Goal: Task Accomplishment & Management: Manage account settings

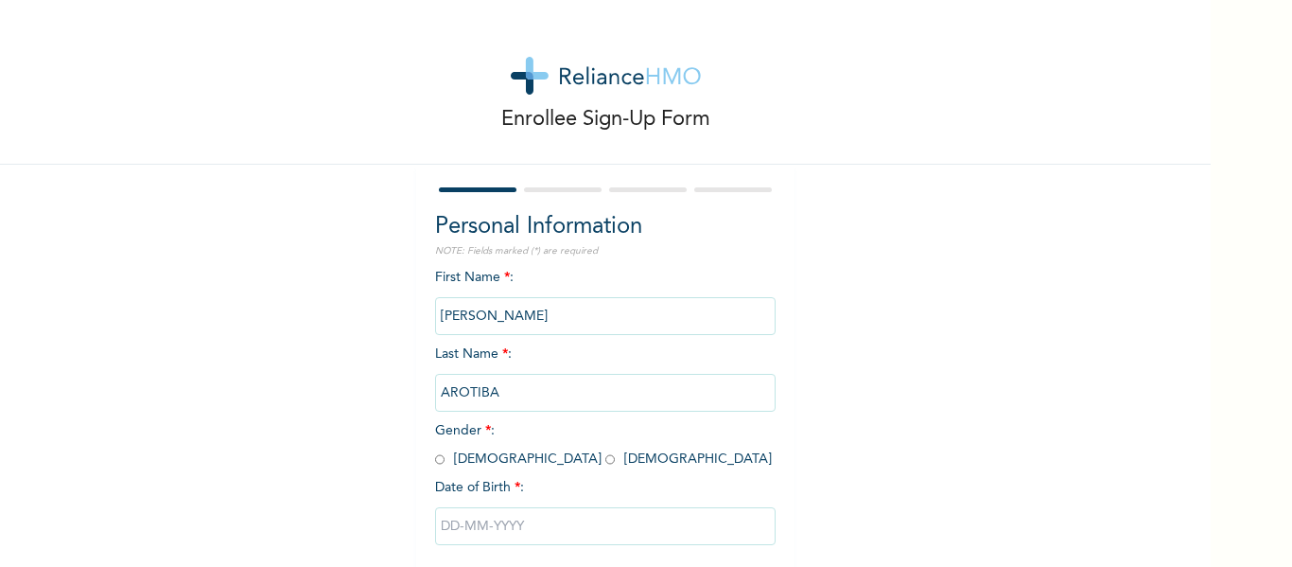
scroll to position [98, 0]
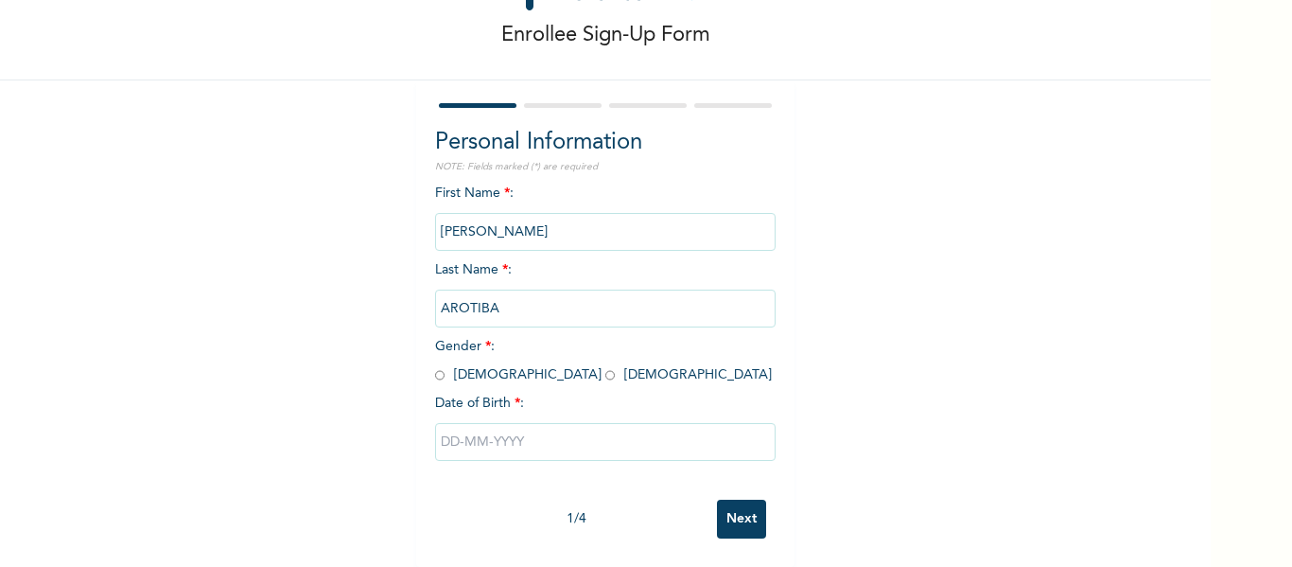
click at [490, 364] on span "Gender * : Male Female" at bounding box center [603, 361] width 337 height 42
click at [605, 366] on input "radio" at bounding box center [609, 375] width 9 height 18
radio input "true"
click at [494, 425] on input "text" at bounding box center [605, 442] width 340 height 38
select select "8"
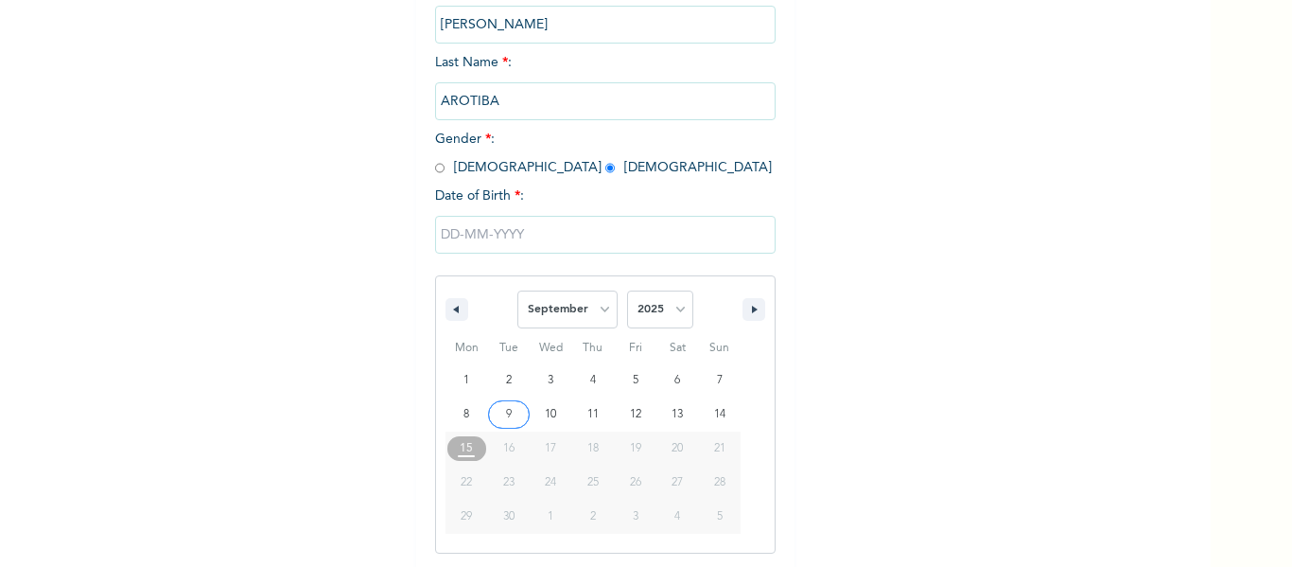
scroll to position [293, 0]
click at [571, 317] on select "January February March April May June July August September October November De…" at bounding box center [567, 307] width 100 height 38
click at [517, 289] on select "January February March April May June July August September October November De…" at bounding box center [567, 307] width 100 height 38
click at [678, 309] on select "2025 2024 2023 2022 2021 2020 2019 2018 2017 2016 2015 2014 2013 2012 2011 2010…" at bounding box center [660, 307] width 66 height 38
select select "1996"
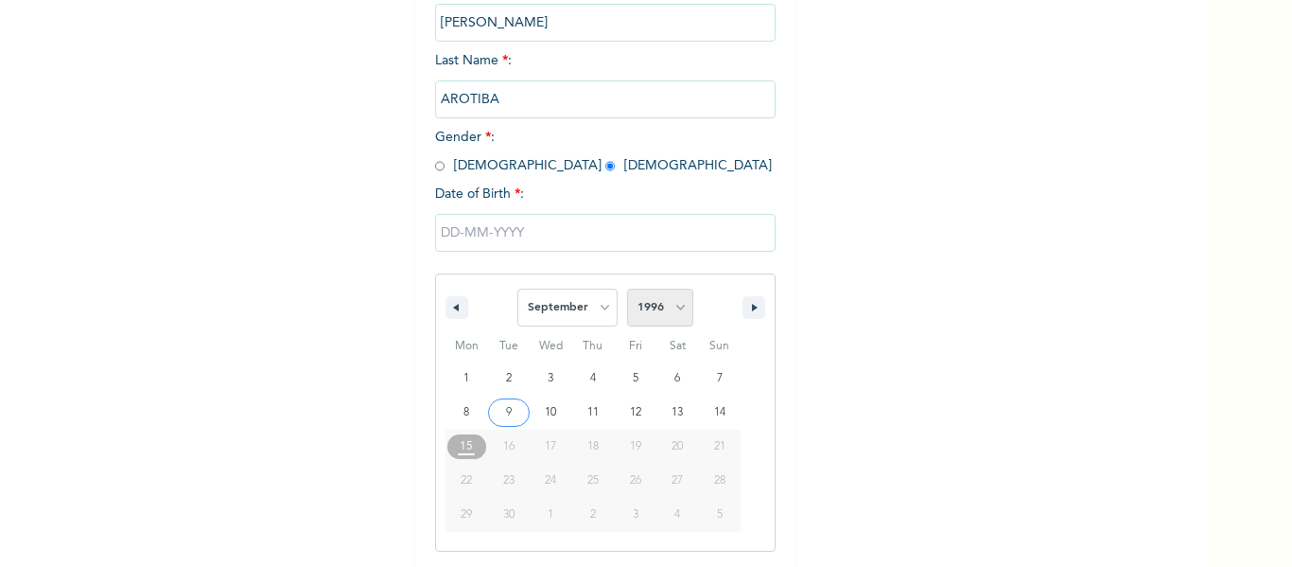
click at [627, 289] on select "2025 2024 2023 2022 2021 2020 2019 2018 2017 2016 2015 2014 2013 2012 2011 2010…" at bounding box center [660, 307] width 66 height 38
type input "09/29/1996"
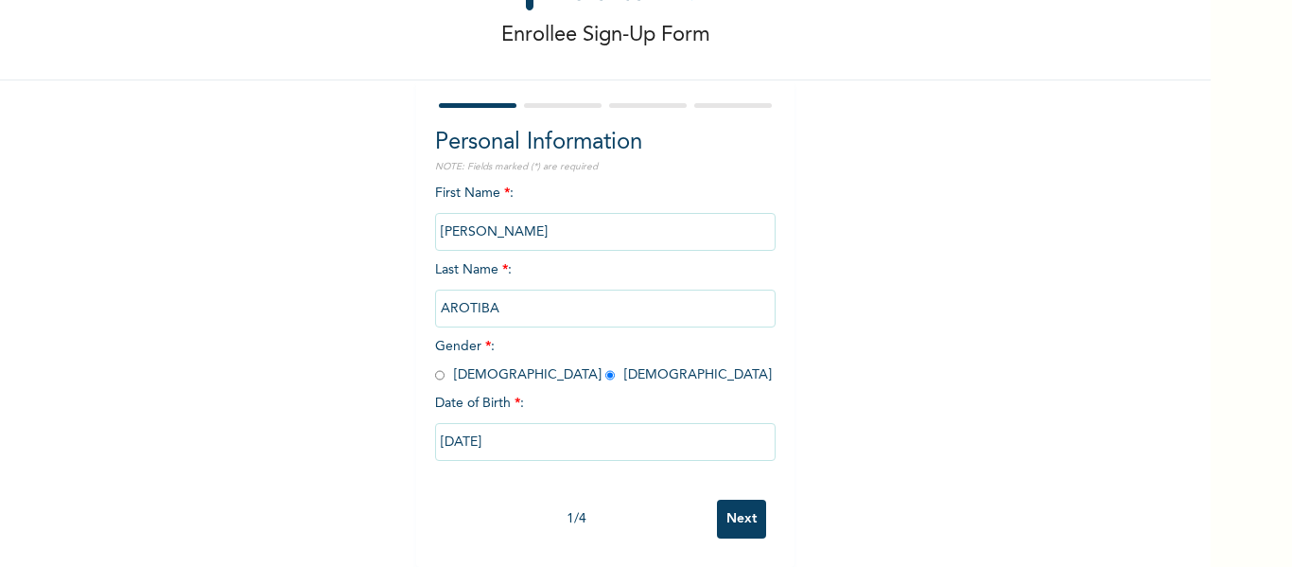
click at [736, 508] on input "Next" at bounding box center [741, 518] width 49 height 39
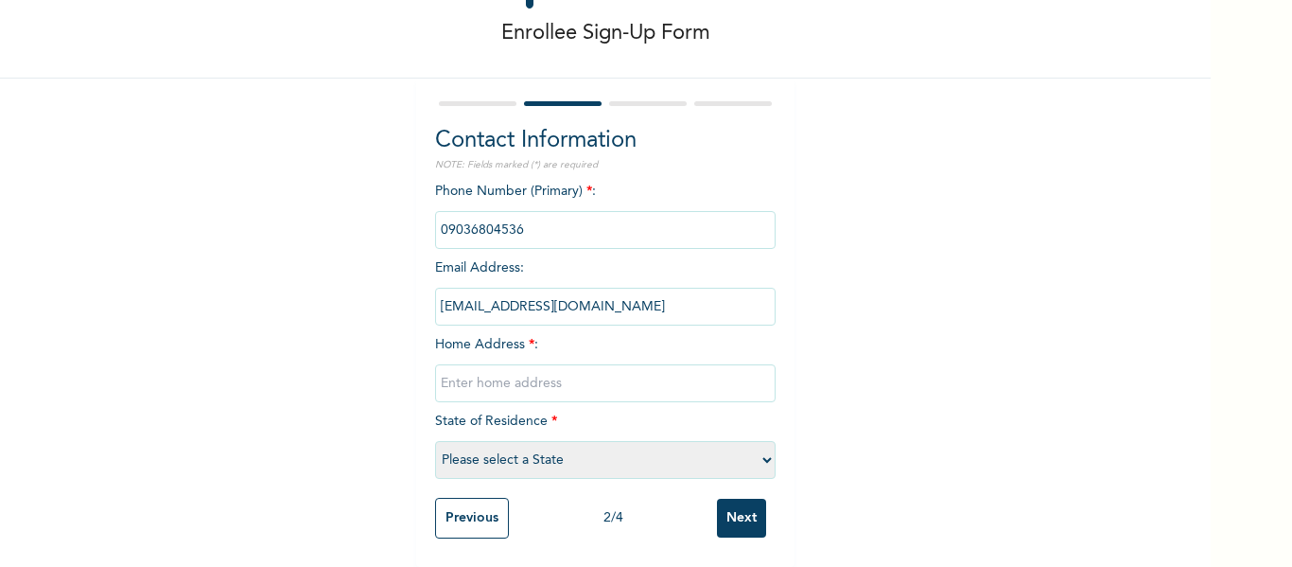
click at [529, 228] on input "phone" at bounding box center [605, 230] width 340 height 38
click at [518, 211] on input "phone" at bounding box center [605, 230] width 340 height 38
click at [508, 222] on input "phone" at bounding box center [605, 230] width 340 height 38
click at [555, 222] on input "phone" at bounding box center [605, 230] width 340 height 38
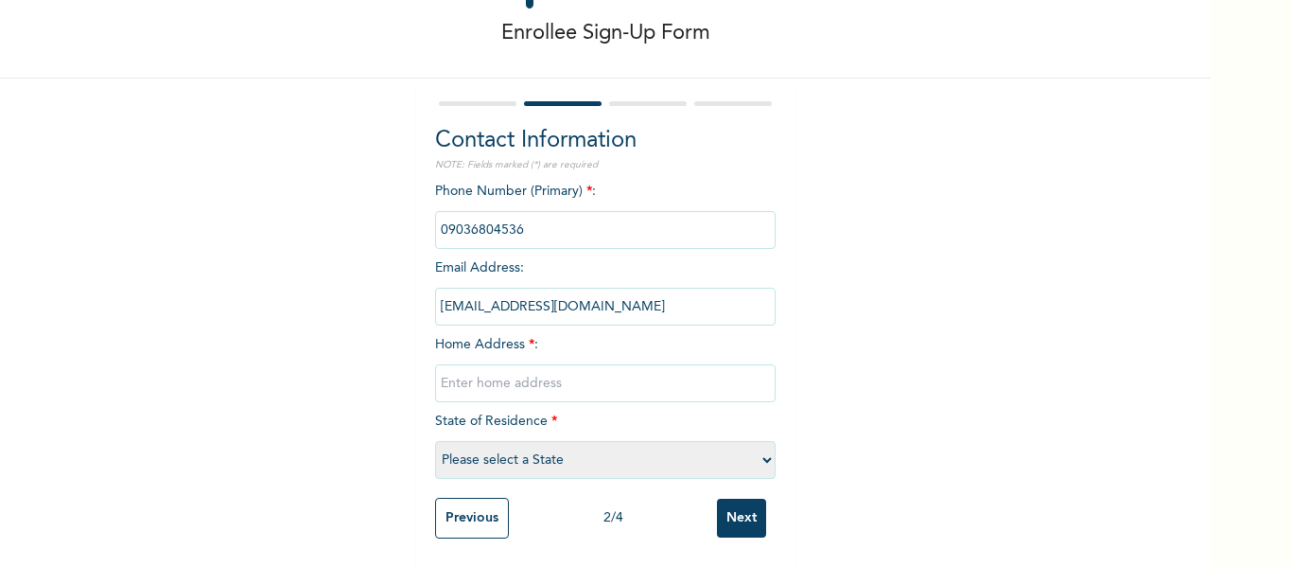
click at [466, 217] on input "phone" at bounding box center [605, 230] width 340 height 38
click at [558, 364] on input "text" at bounding box center [605, 383] width 340 height 38
click at [537, 211] on input "phone" at bounding box center [605, 230] width 340 height 38
click at [586, 184] on span "*" at bounding box center [589, 190] width 6 height 13
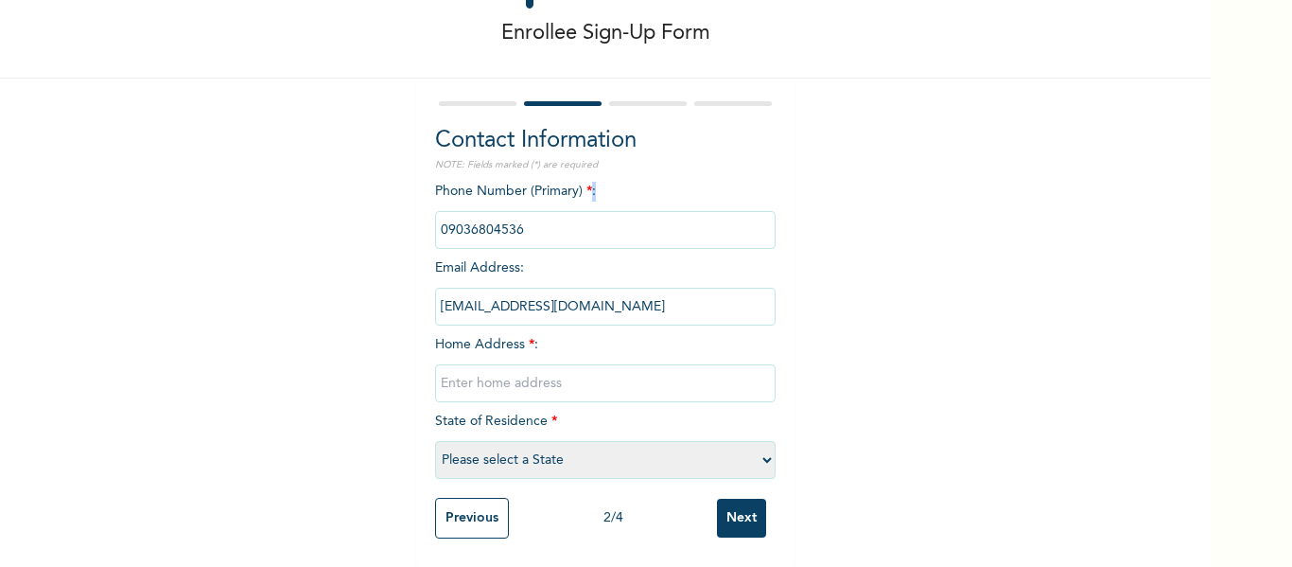
click at [586, 184] on span "*" at bounding box center [589, 190] width 6 height 13
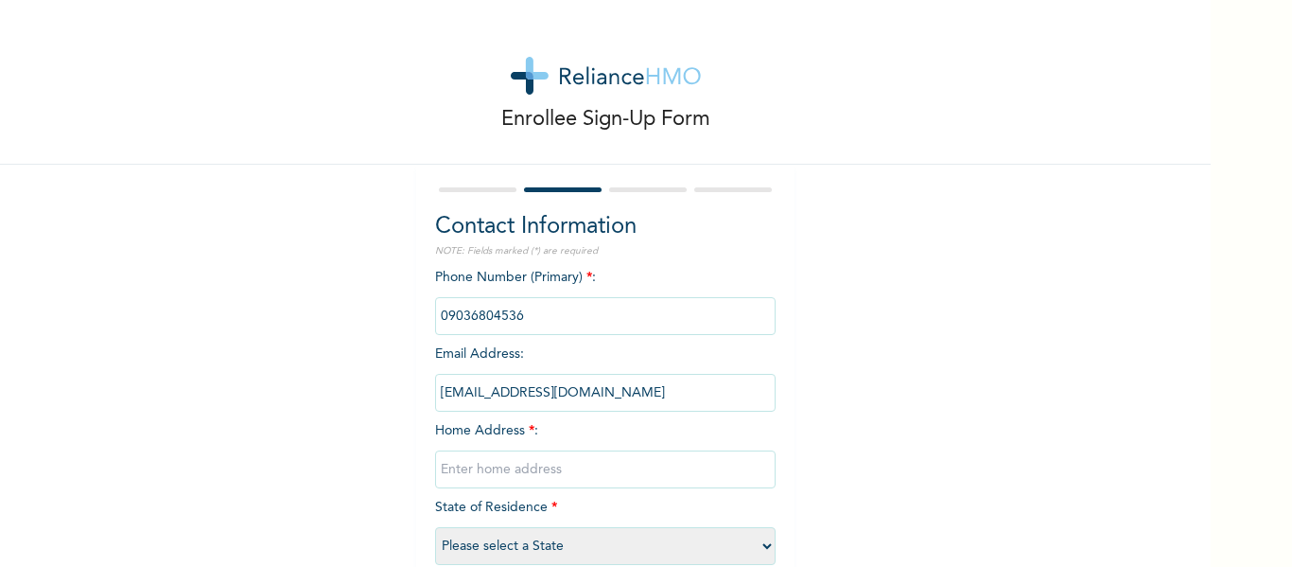
click at [535, 472] on input "text" at bounding box center [605, 469] width 340 height 38
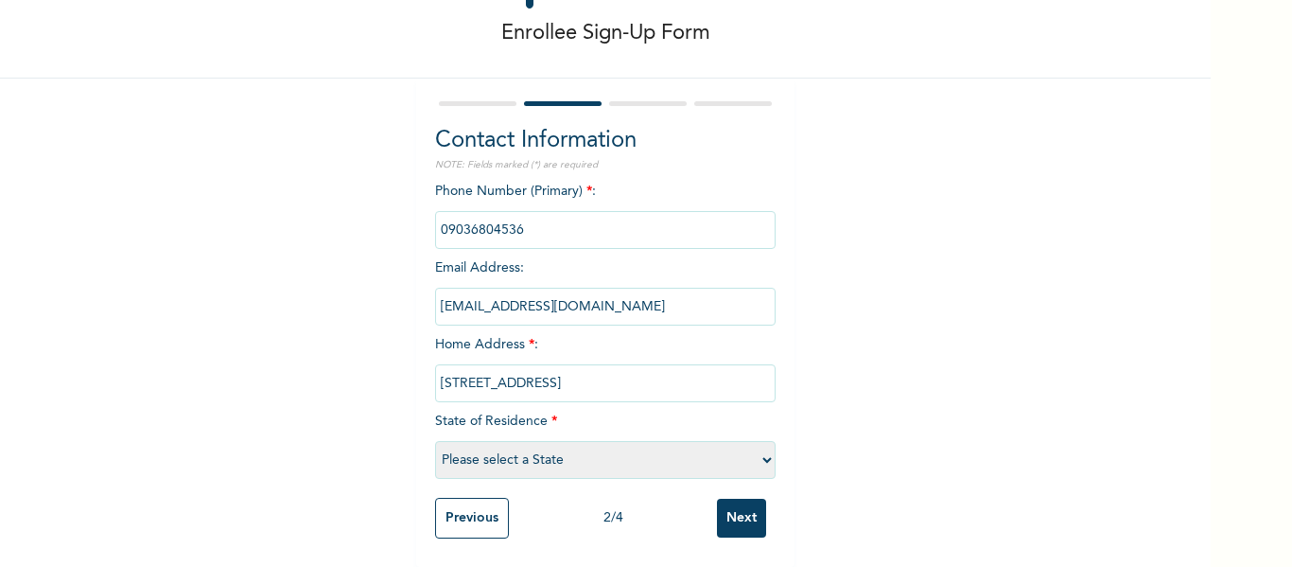
type input "7 Ora Ekpen Crescent, Ifako-Gbagada"
click at [594, 454] on select "Please select a State Abia Abuja (FCT) Adamawa Akwa Ibom Anambra Bauchi Bayelsa…" at bounding box center [605, 460] width 340 height 38
select select "25"
click at [435, 441] on select "Please select a State Abia Abuja (FCT) Adamawa Akwa Ibom Anambra Bauchi Bayelsa…" at bounding box center [605, 460] width 340 height 38
click at [745, 506] on input "Next" at bounding box center [741, 517] width 49 height 39
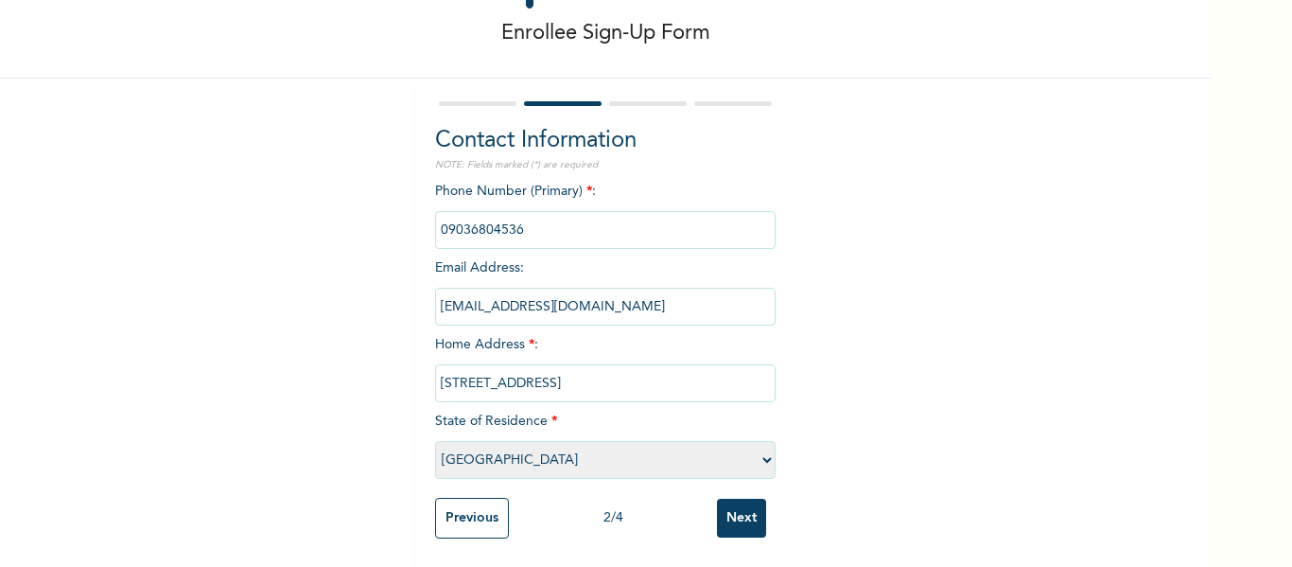
scroll to position [0, 0]
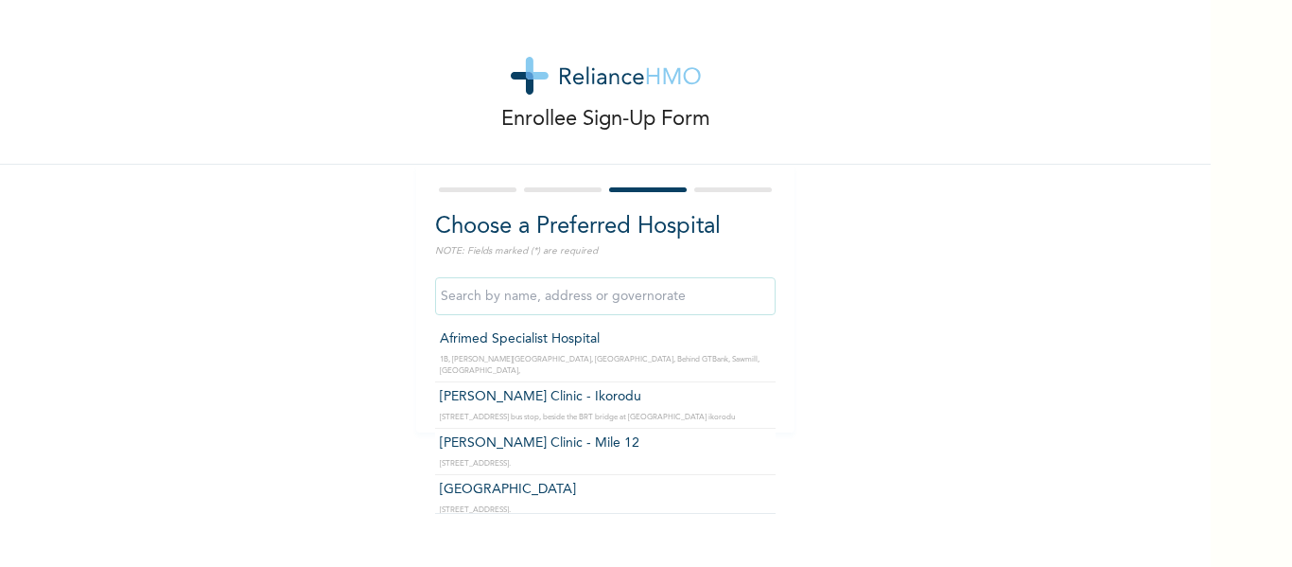
click at [565, 295] on input "text" at bounding box center [605, 296] width 340 height 38
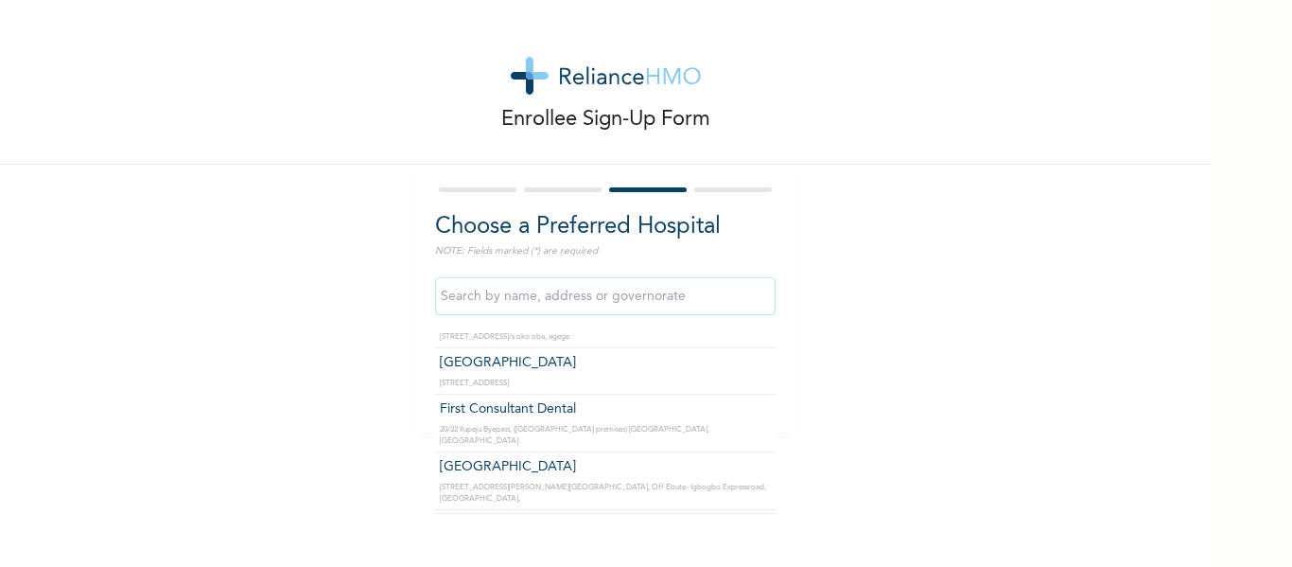
scroll to position [6493, 0]
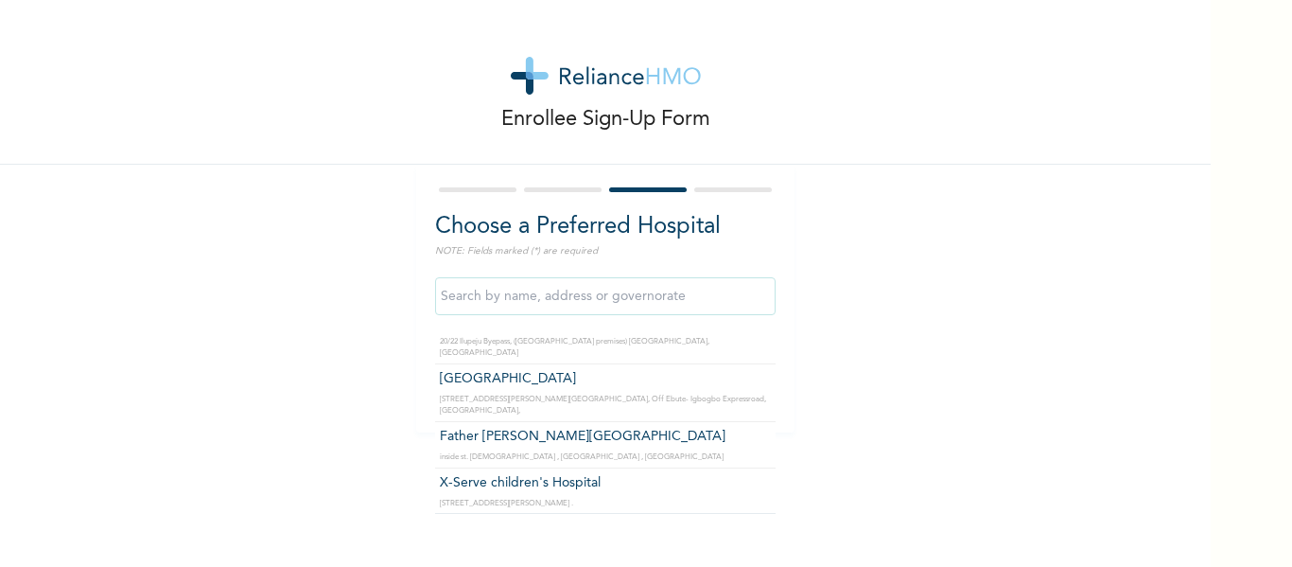
click at [537, 301] on input "text" at bounding box center [605, 296] width 340 height 38
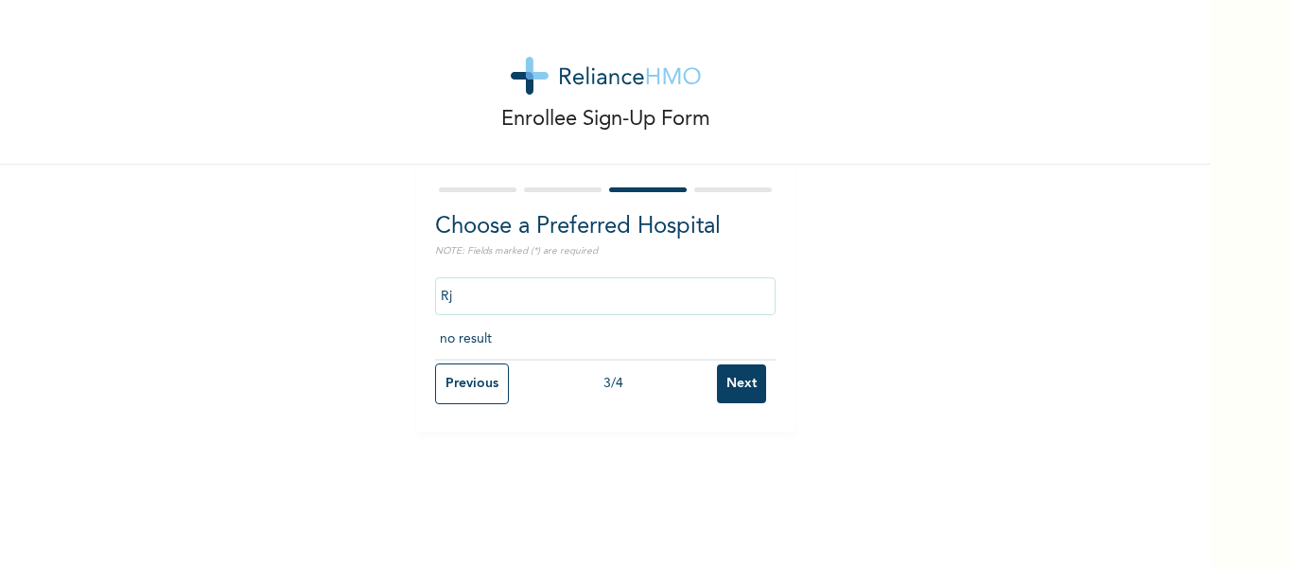
scroll to position [0, 0]
type input "R"
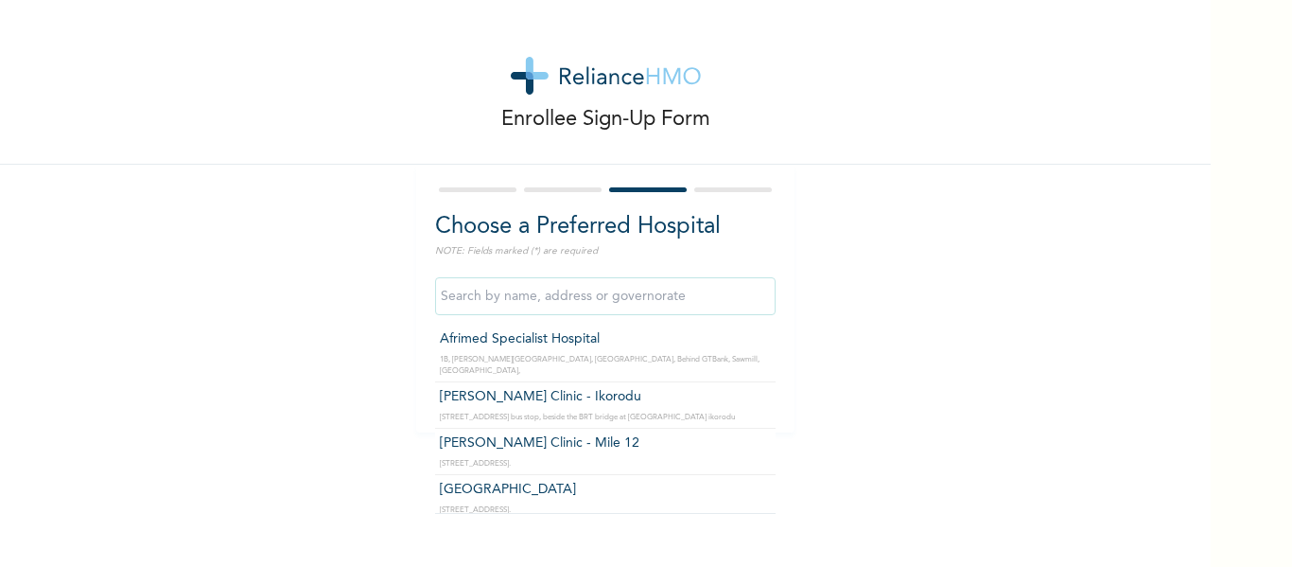
type input "Afrimed Specialist Hospital"
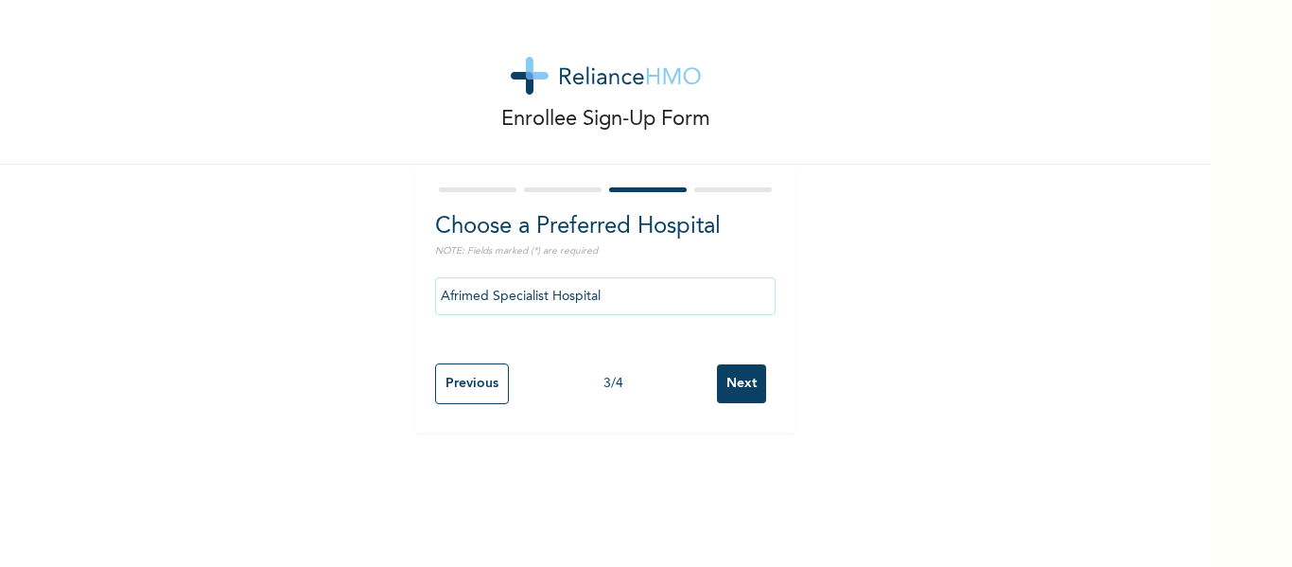
click at [734, 380] on input "Next" at bounding box center [741, 383] width 49 height 39
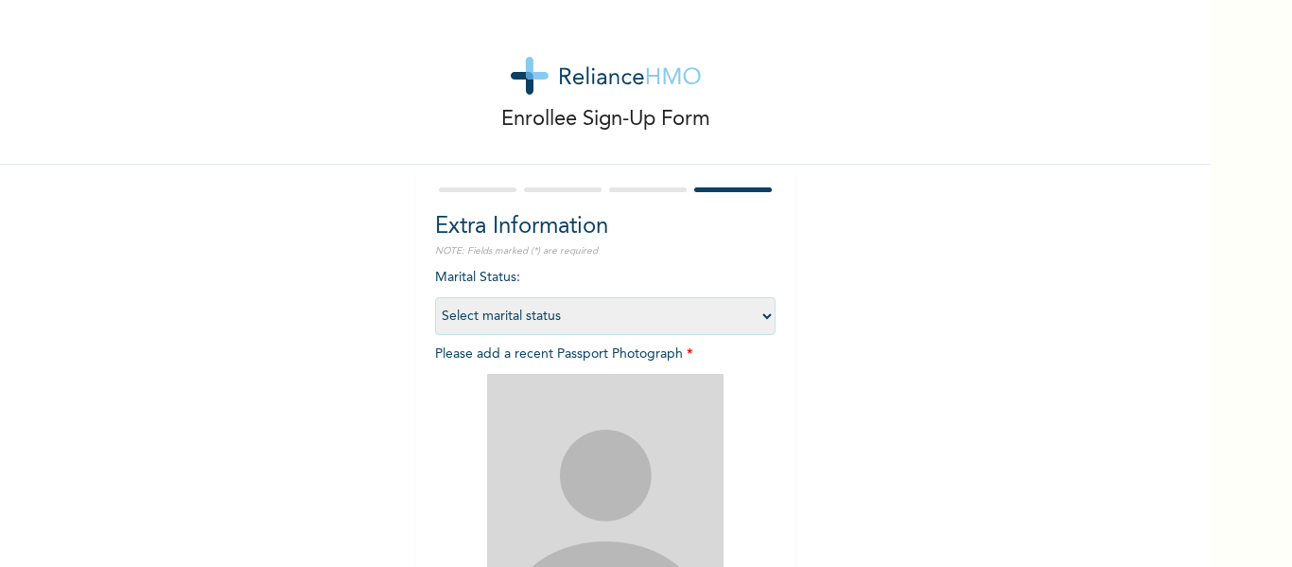
click at [731, 312] on select "Select marital status Single Married Divorced Widow/Widower" at bounding box center [605, 316] width 340 height 38
select select "1"
click at [435, 297] on select "Select marital status Single Married Divorced Widow/Widower" at bounding box center [605, 316] width 340 height 38
click at [584, 407] on img at bounding box center [605, 492] width 236 height 236
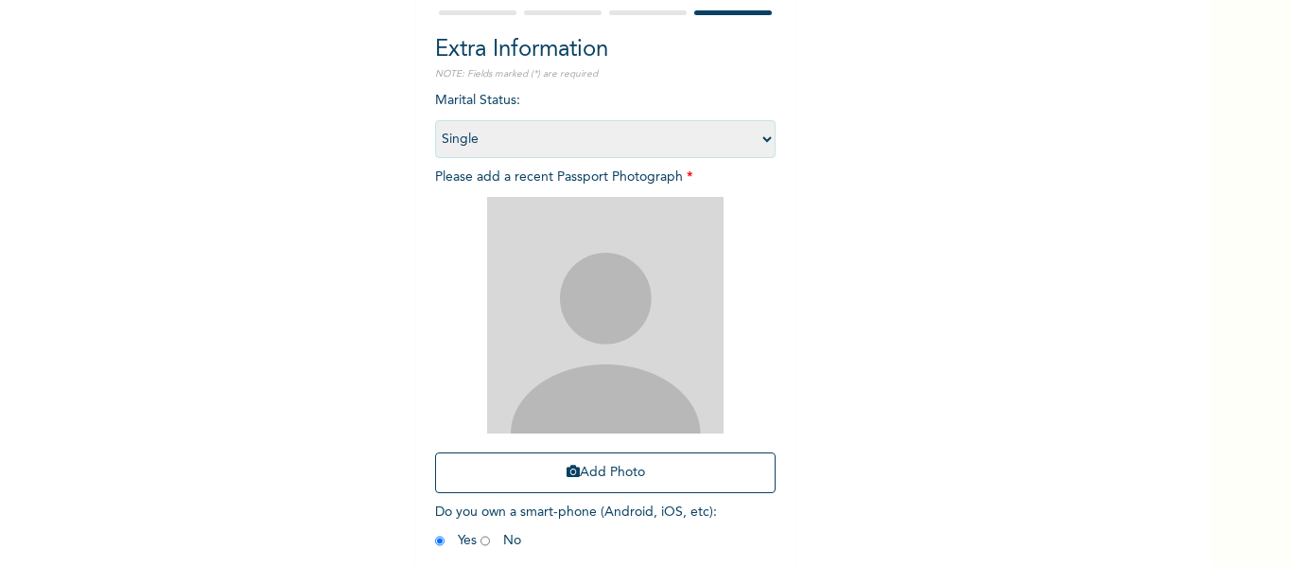
scroll to position [178, 0]
click at [612, 470] on button "Add Photo" at bounding box center [605, 471] width 340 height 41
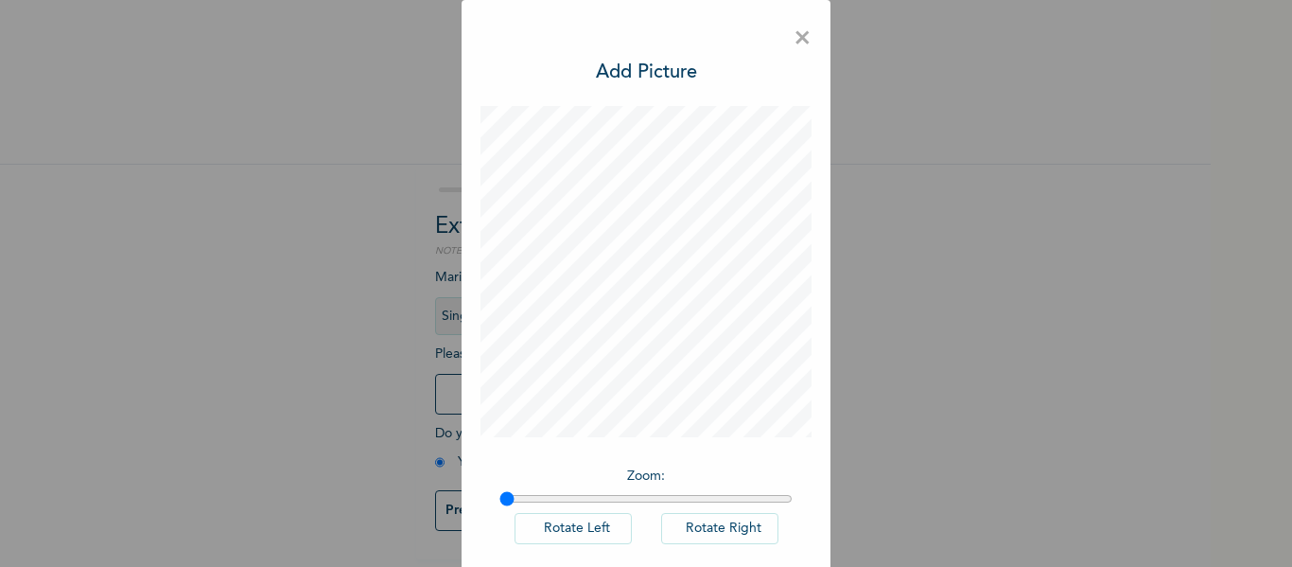
scroll to position [7, 0]
click at [550, 501] on input "range" at bounding box center [645, 498] width 293 height 15
click at [542, 499] on input "range" at bounding box center [645, 498] width 293 height 15
click at [541, 499] on input "range" at bounding box center [645, 498] width 293 height 15
click at [530, 499] on input "range" at bounding box center [645, 498] width 293 height 15
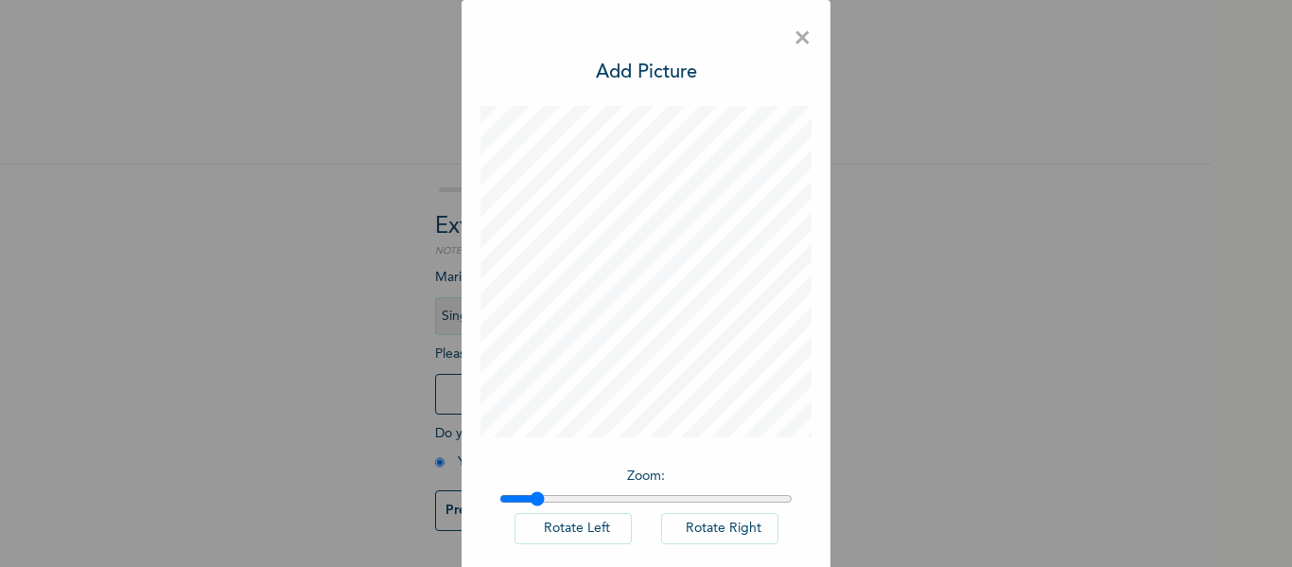
click at [528, 499] on input "range" at bounding box center [645, 498] width 293 height 15
click at [515, 498] on input "range" at bounding box center [645, 498] width 293 height 15
drag, startPoint x: 546, startPoint y: 498, endPoint x: 581, endPoint y: 500, distance: 35.1
type input "1.29"
click at [581, 500] on input "range" at bounding box center [645, 498] width 293 height 15
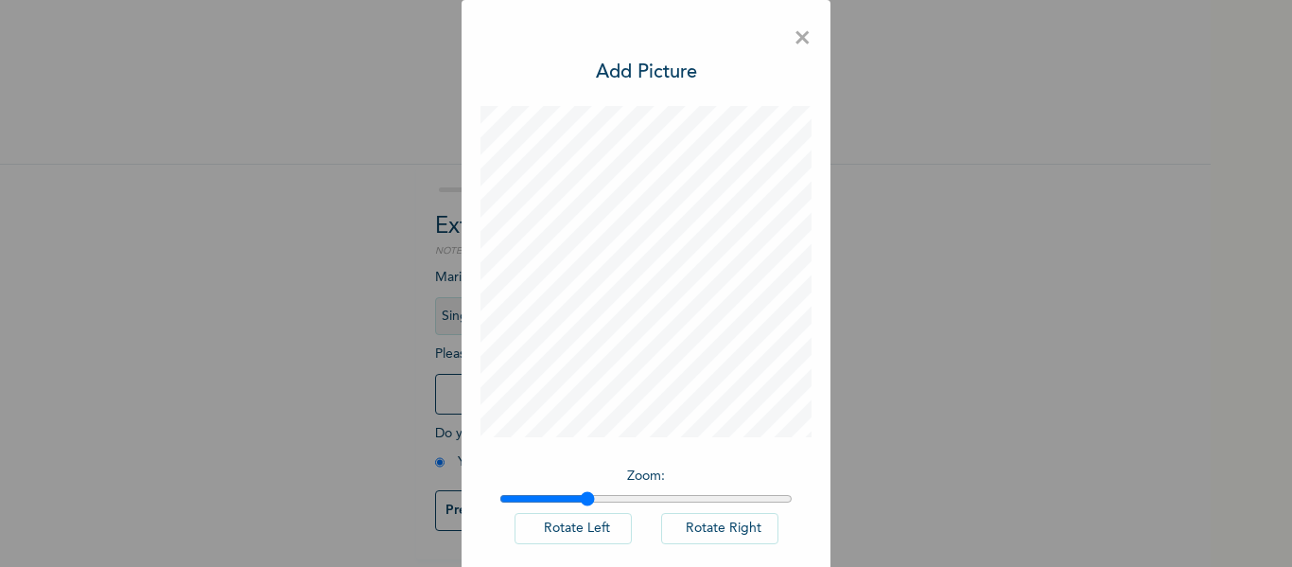
click at [581, 500] on input "range" at bounding box center [645, 498] width 293 height 15
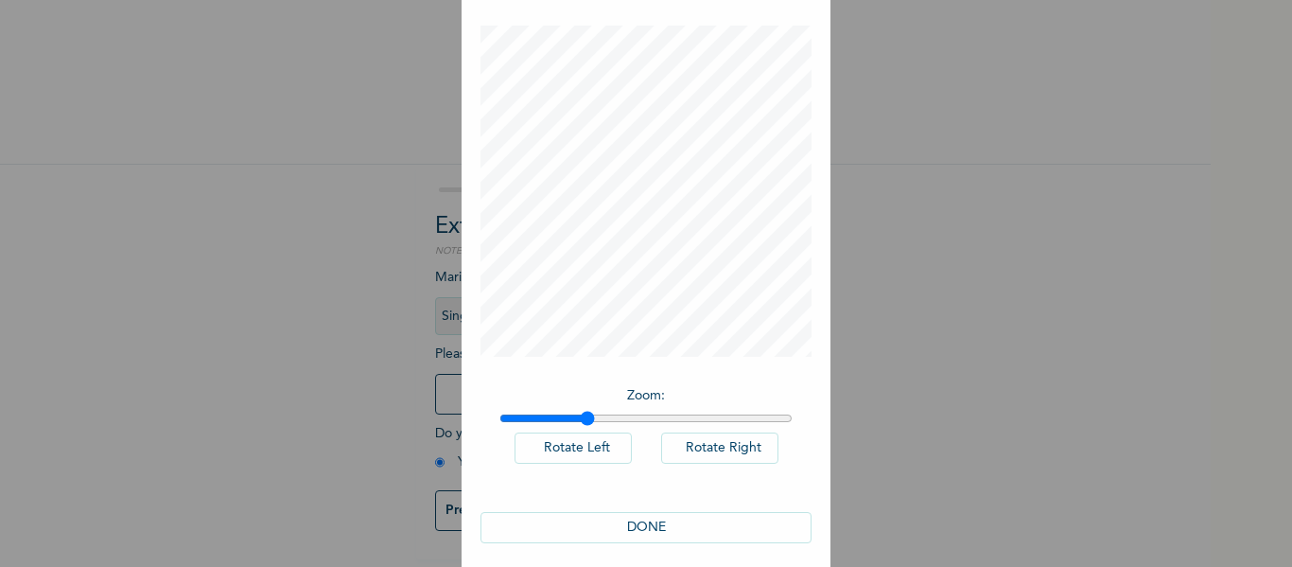
scroll to position [94, 0]
click at [656, 505] on button "DONE" at bounding box center [645, 513] width 331 height 31
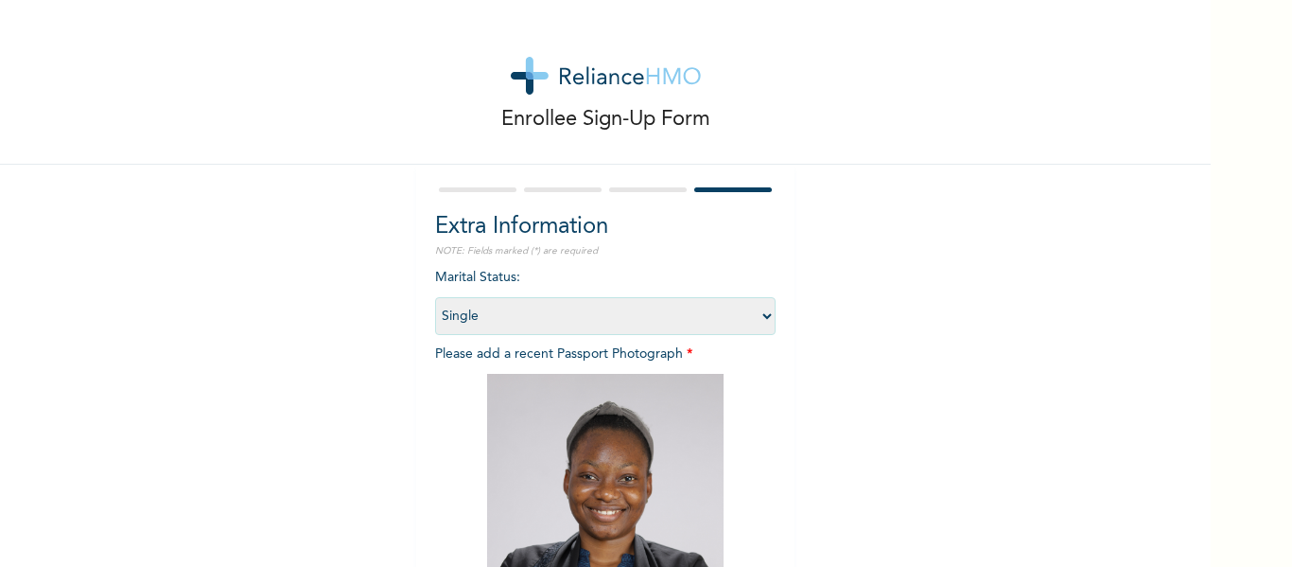
scroll to position [262, 0]
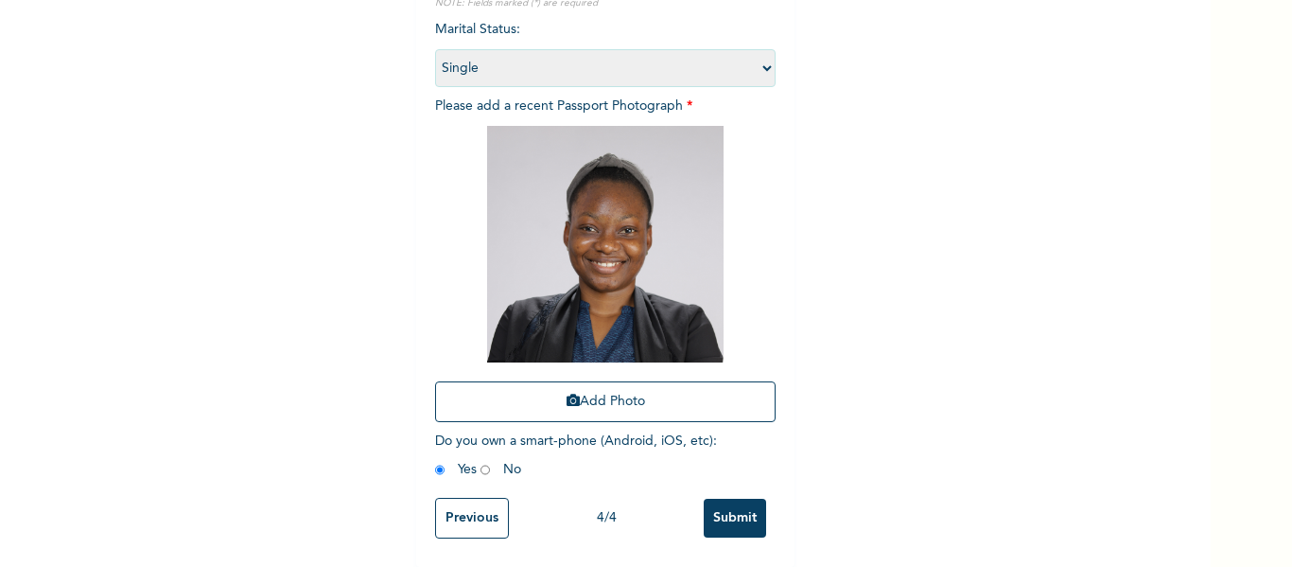
click at [471, 510] on input "Previous" at bounding box center [472, 518] width 74 height 41
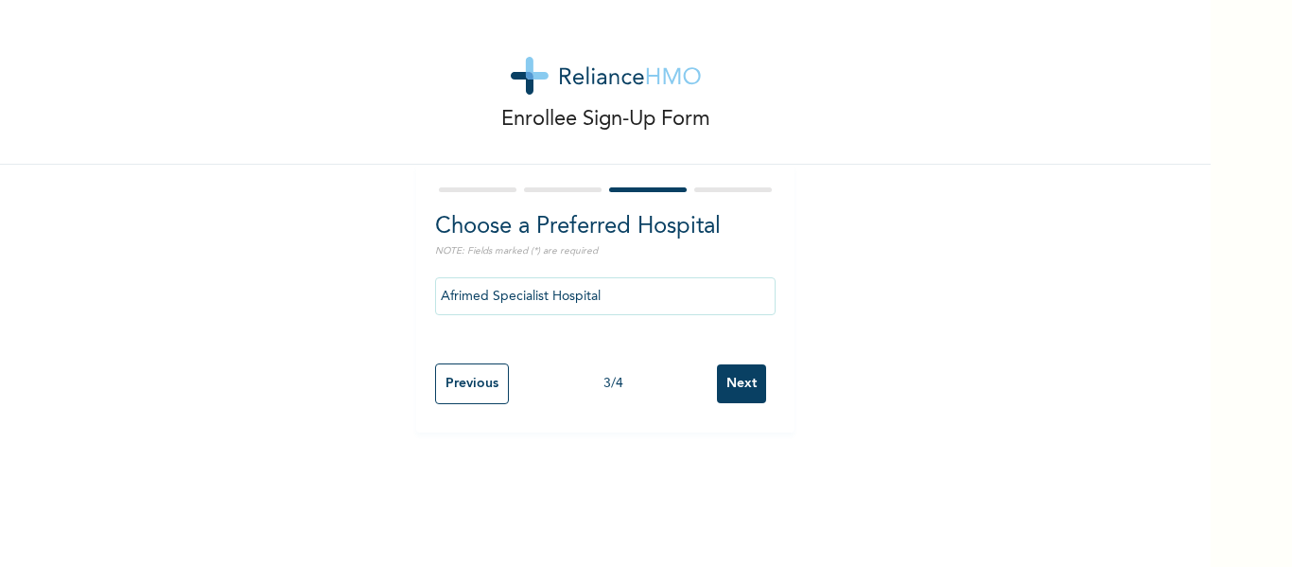
click at [466, 365] on input "Previous" at bounding box center [472, 383] width 74 height 41
select select "25"
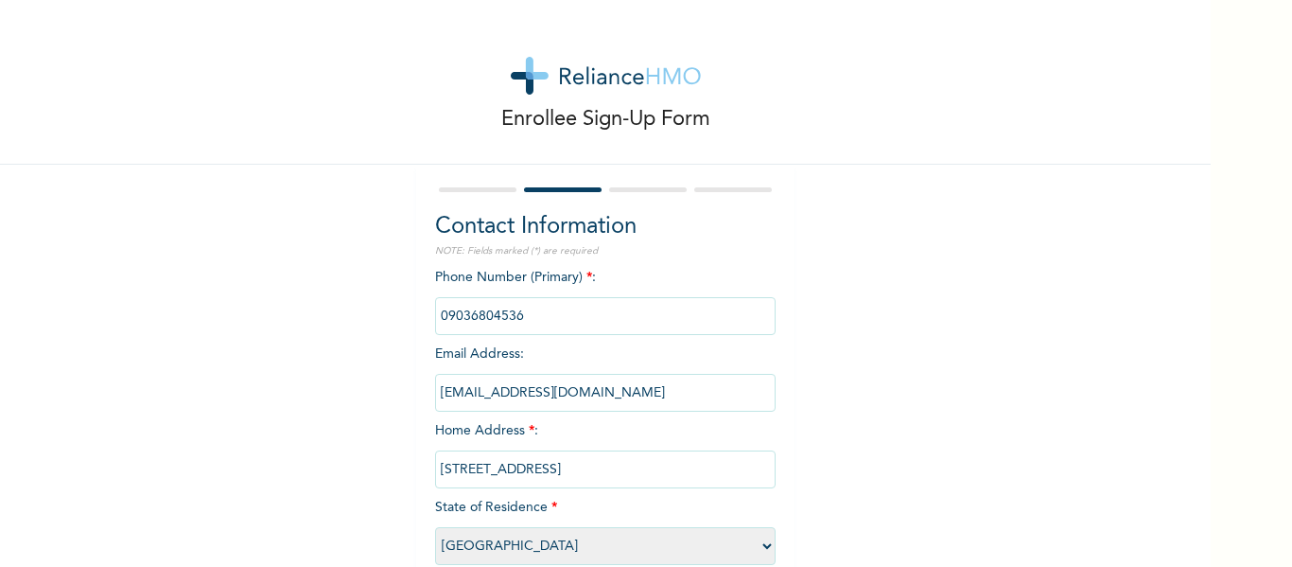
click at [514, 317] on input "phone" at bounding box center [605, 316] width 340 height 38
click at [532, 323] on input "phone" at bounding box center [605, 316] width 340 height 38
click at [495, 313] on input "phone" at bounding box center [605, 316] width 340 height 38
click at [515, 320] on input "phone" at bounding box center [605, 316] width 340 height 38
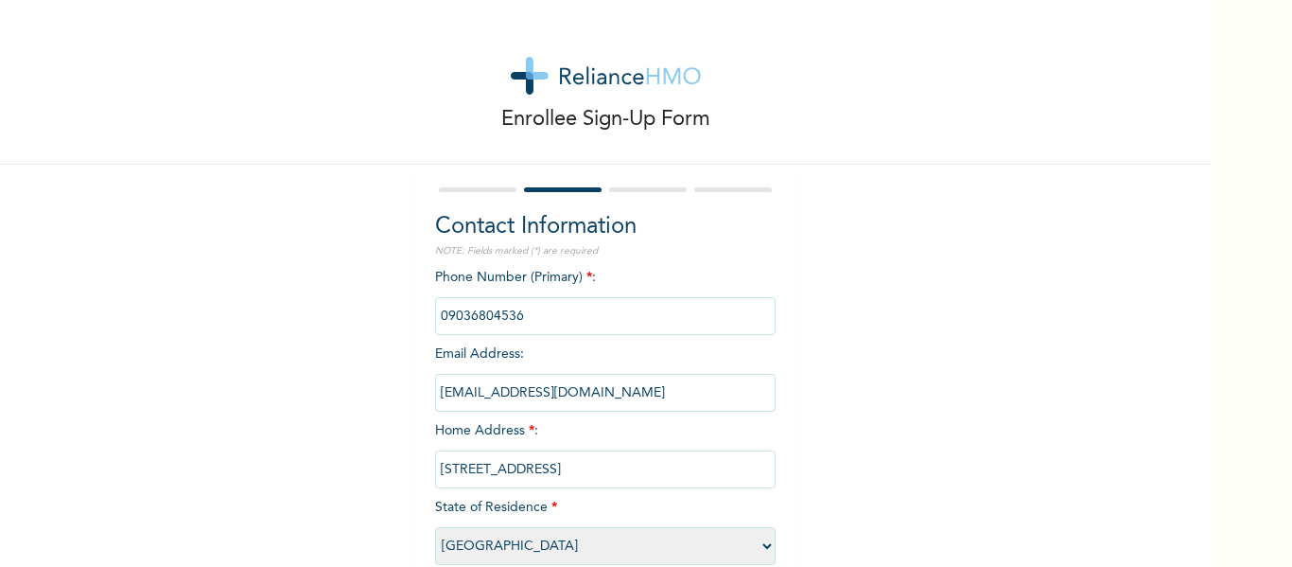
click at [515, 320] on input "phone" at bounding box center [605, 316] width 340 height 38
click at [503, 321] on input "phone" at bounding box center [605, 316] width 340 height 38
click at [527, 321] on input "phone" at bounding box center [605, 316] width 340 height 38
click at [514, 318] on input "phone" at bounding box center [605, 316] width 340 height 38
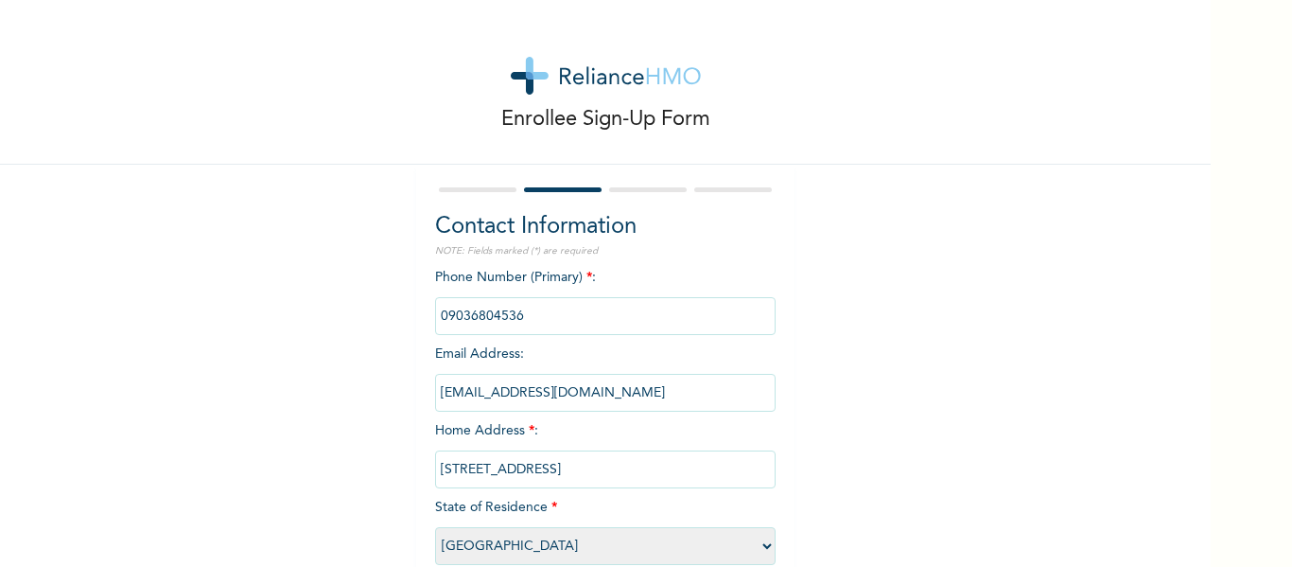
click at [514, 318] on input "phone" at bounding box center [605, 316] width 340 height 38
click at [469, 176] on div "Contact Information NOTE: Fields marked (*) are required Phone Number (Primary)…" at bounding box center [605, 409] width 378 height 488
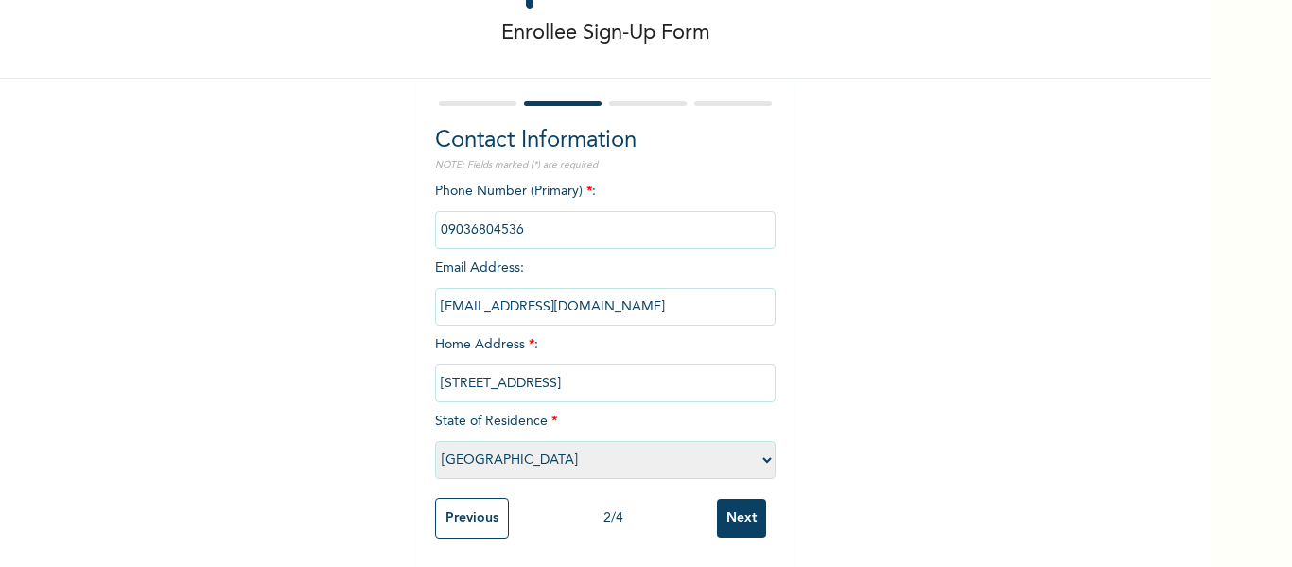
scroll to position [100, 0]
click at [476, 498] on input "Previous" at bounding box center [472, 518] width 74 height 41
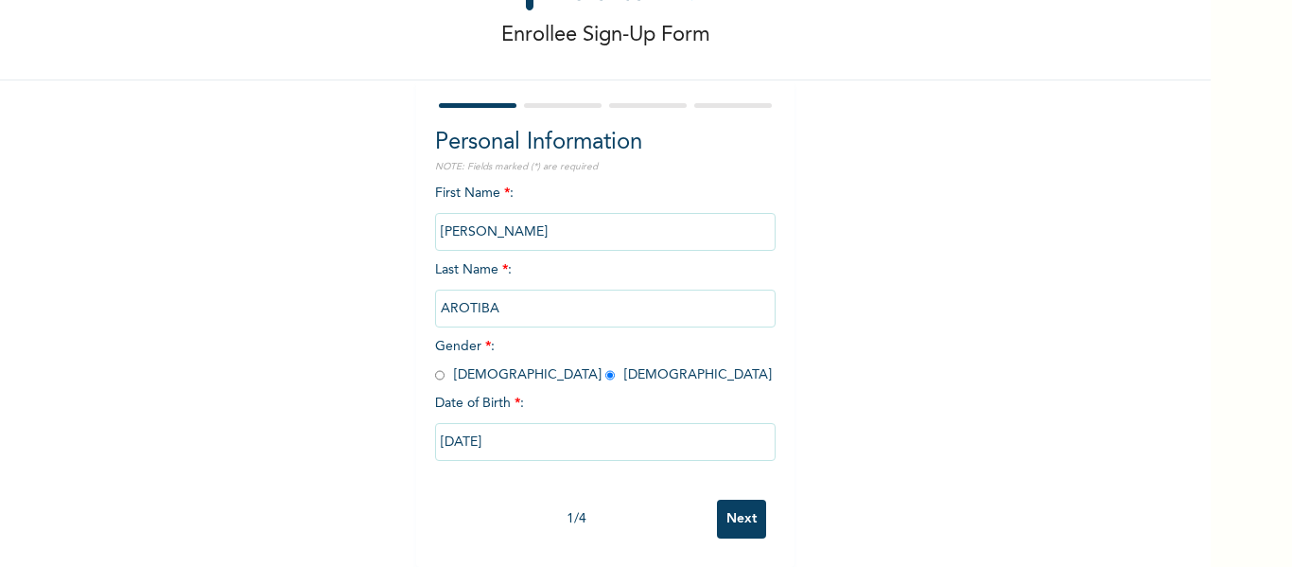
click at [497, 214] on input "MODUPE" at bounding box center [605, 232] width 340 height 38
click at [487, 289] on input "AROTIBA" at bounding box center [605, 308] width 340 height 38
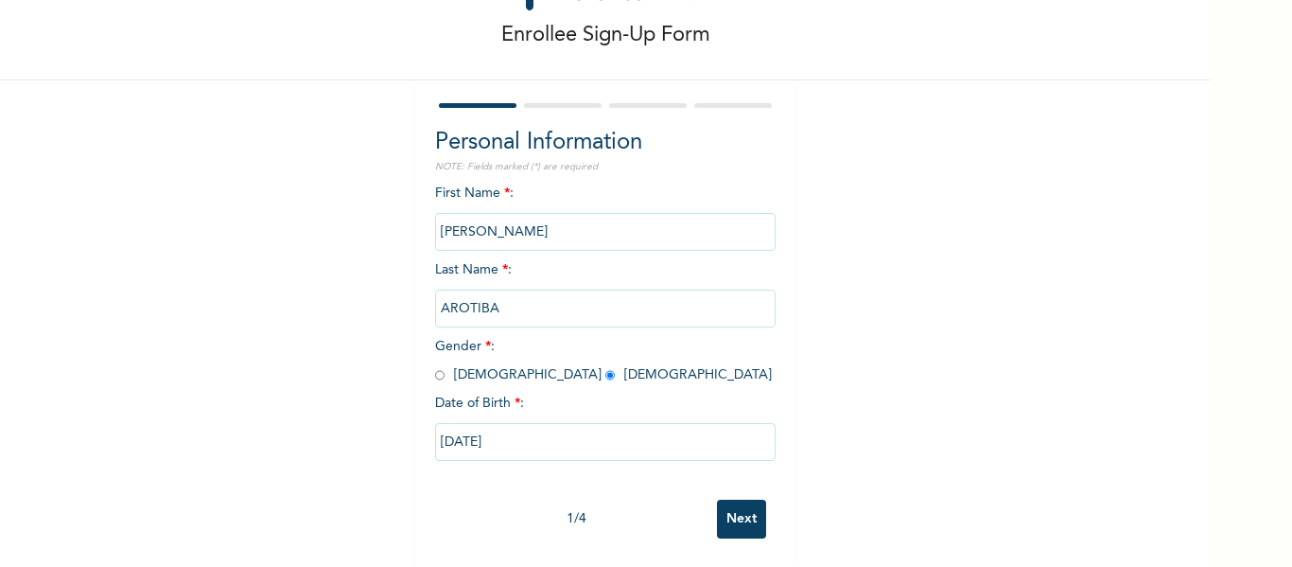
click at [515, 426] on input "09/29/1996" at bounding box center [605, 442] width 340 height 38
select select "8"
select select "1996"
click at [731, 500] on input "Next" at bounding box center [741, 518] width 49 height 39
select select "25"
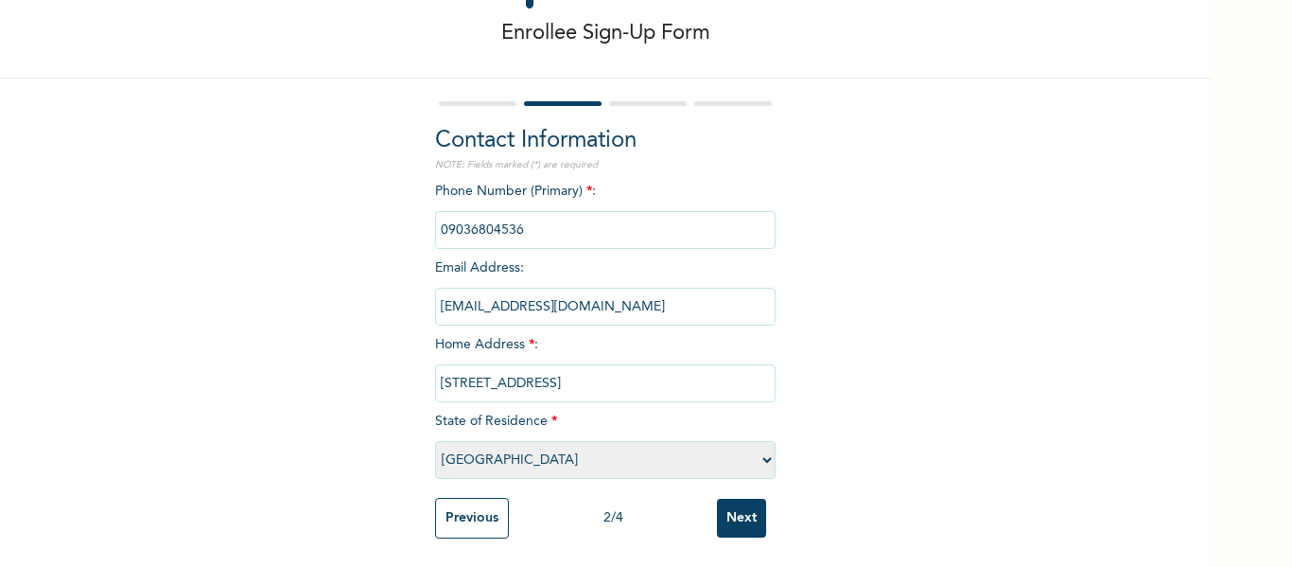
click at [541, 231] on input "phone" at bounding box center [605, 230] width 340 height 38
click at [650, 383] on input "7 Ora Ekpen Crescent, Ifako-Gbagada" at bounding box center [605, 383] width 340 height 38
click at [723, 522] on input "Next" at bounding box center [741, 517] width 49 height 39
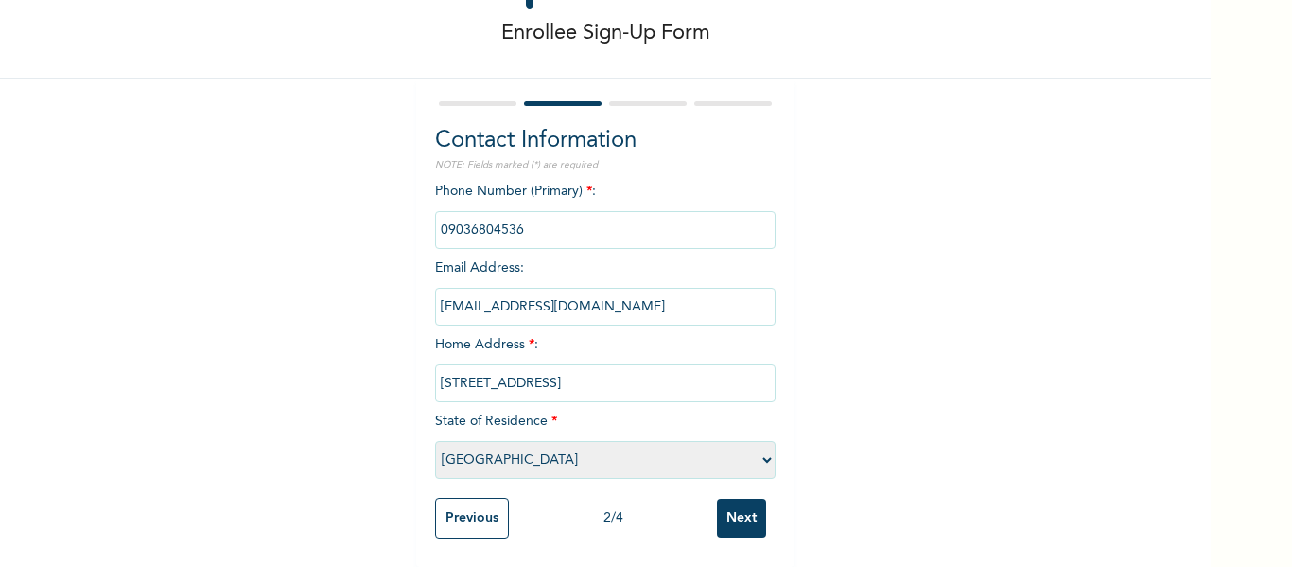
scroll to position [0, 0]
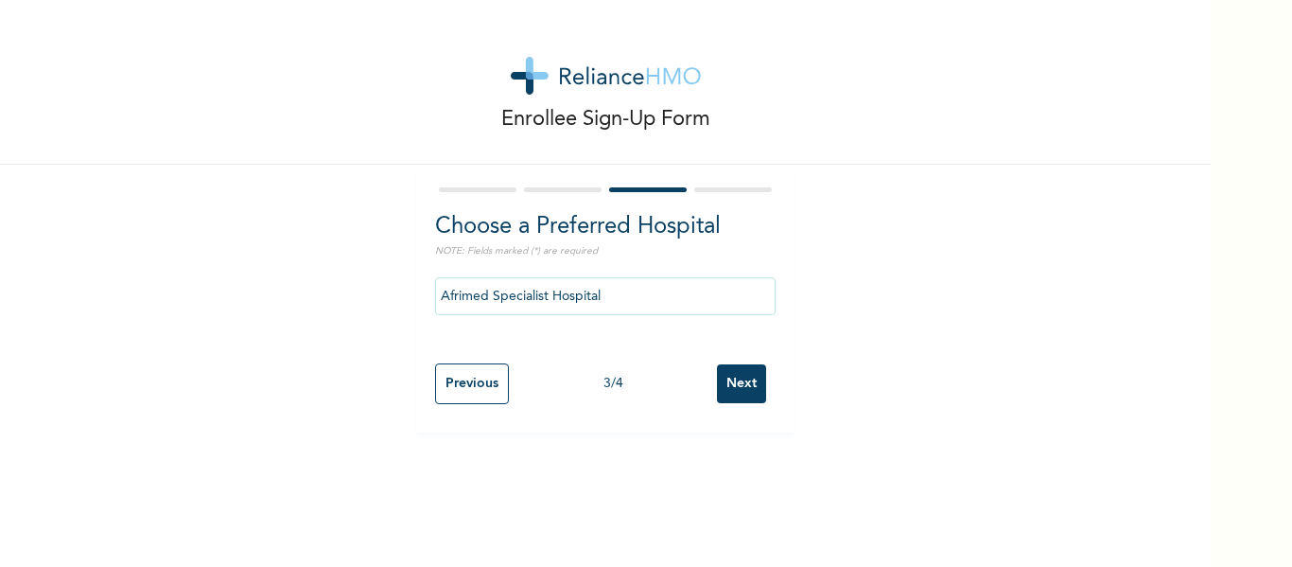
click at [736, 377] on input "Next" at bounding box center [741, 383] width 49 height 39
select select "1"
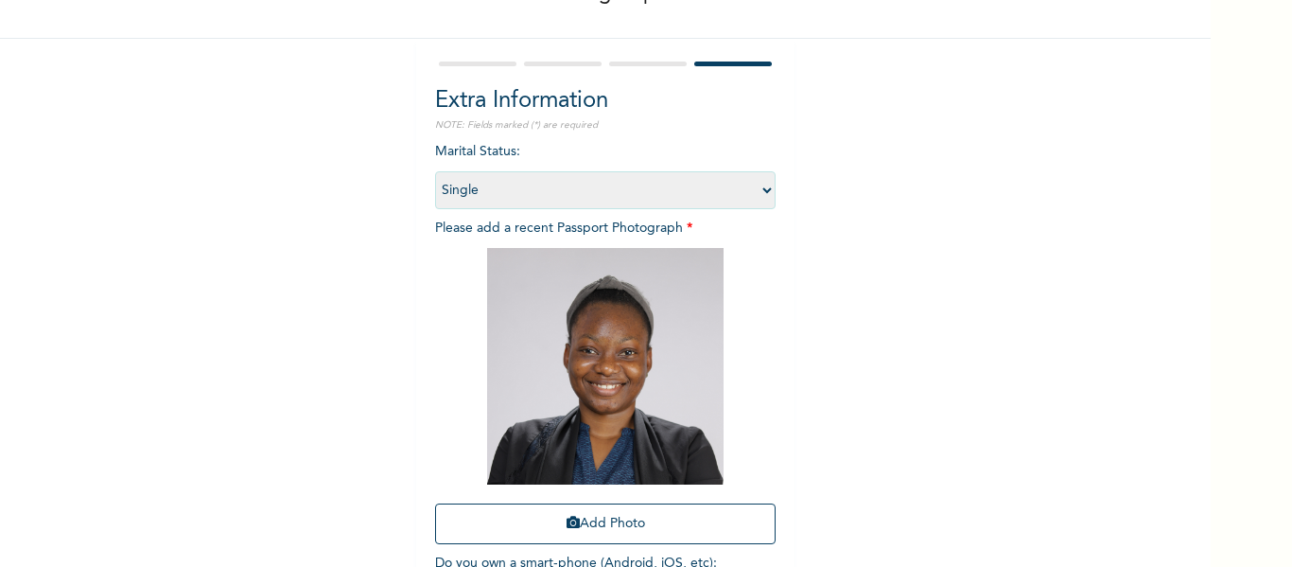
scroll to position [262, 0]
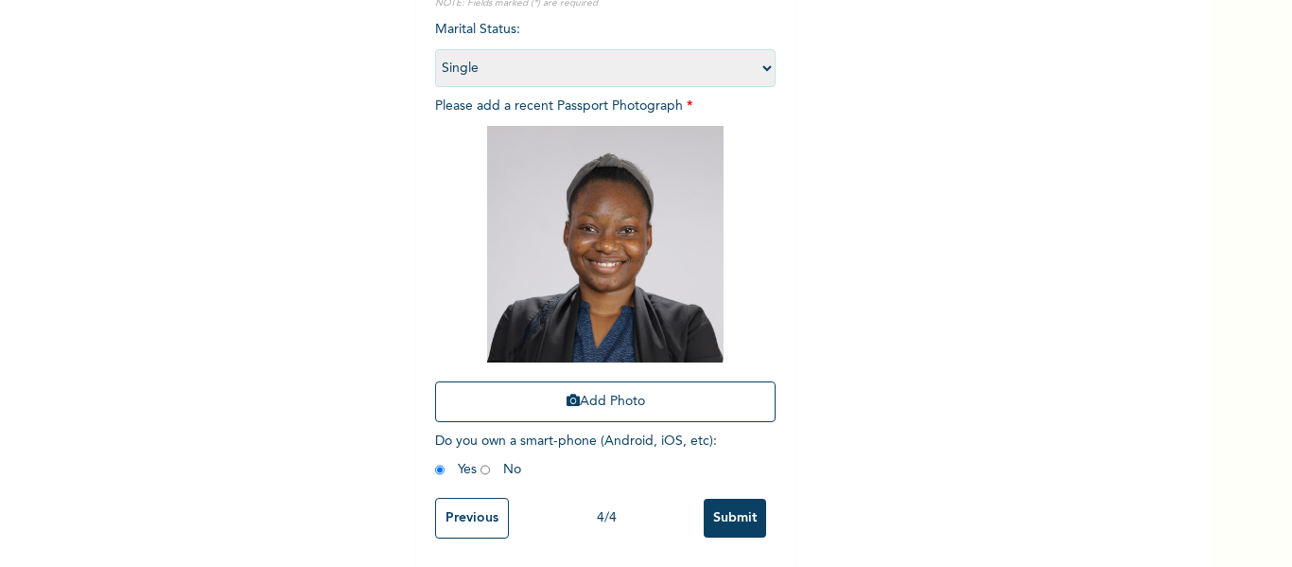
click at [740, 498] on input "Submit" at bounding box center [735, 517] width 62 height 39
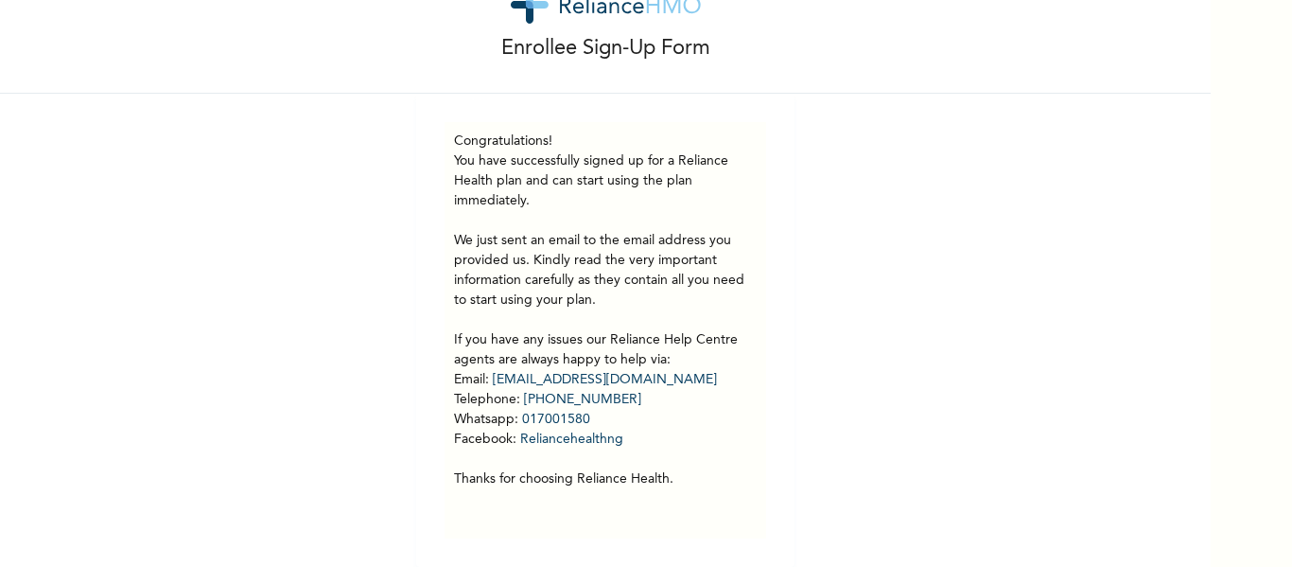
scroll to position [85, 0]
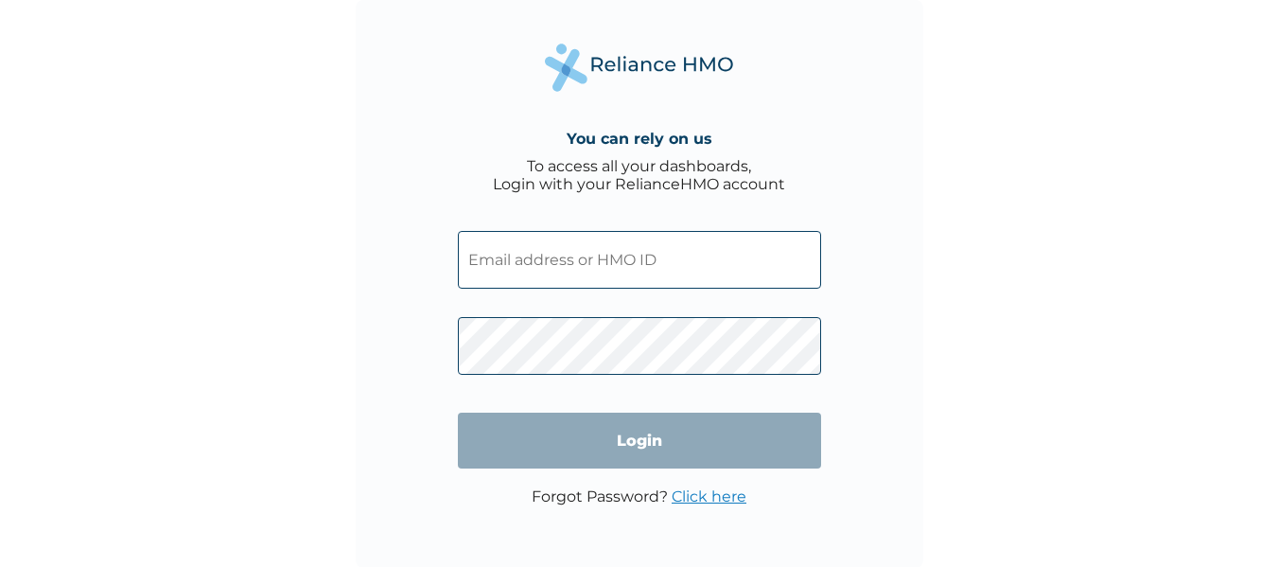
click at [646, 267] on input "text" at bounding box center [639, 260] width 363 height 58
paste input "GDI/10015/A"
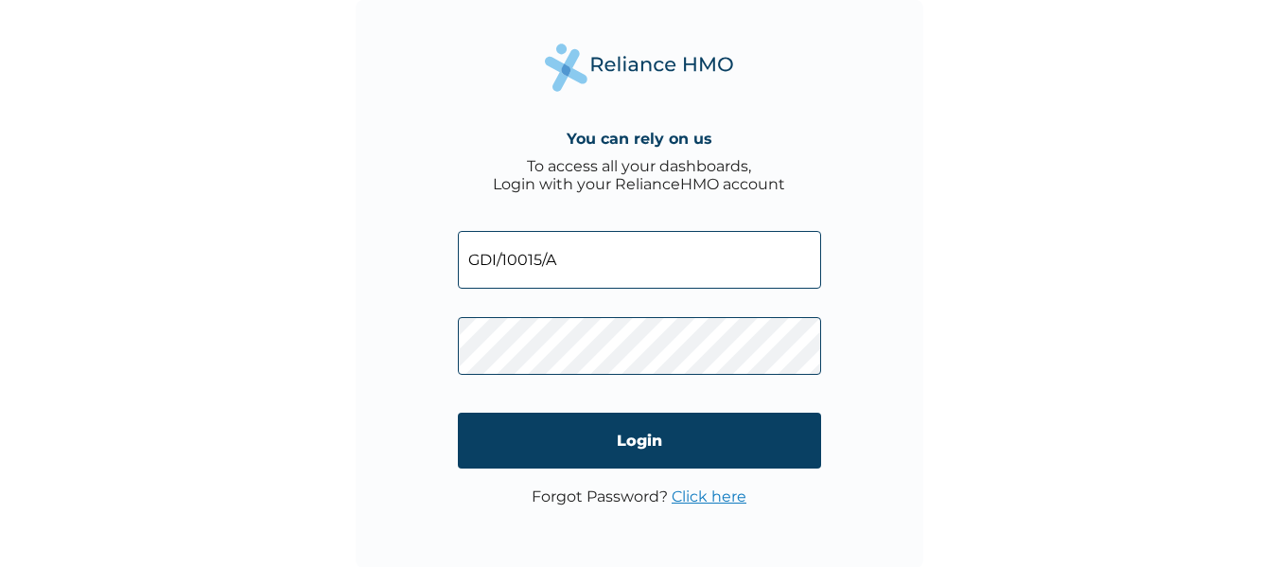
type input "GDI/10015/A"
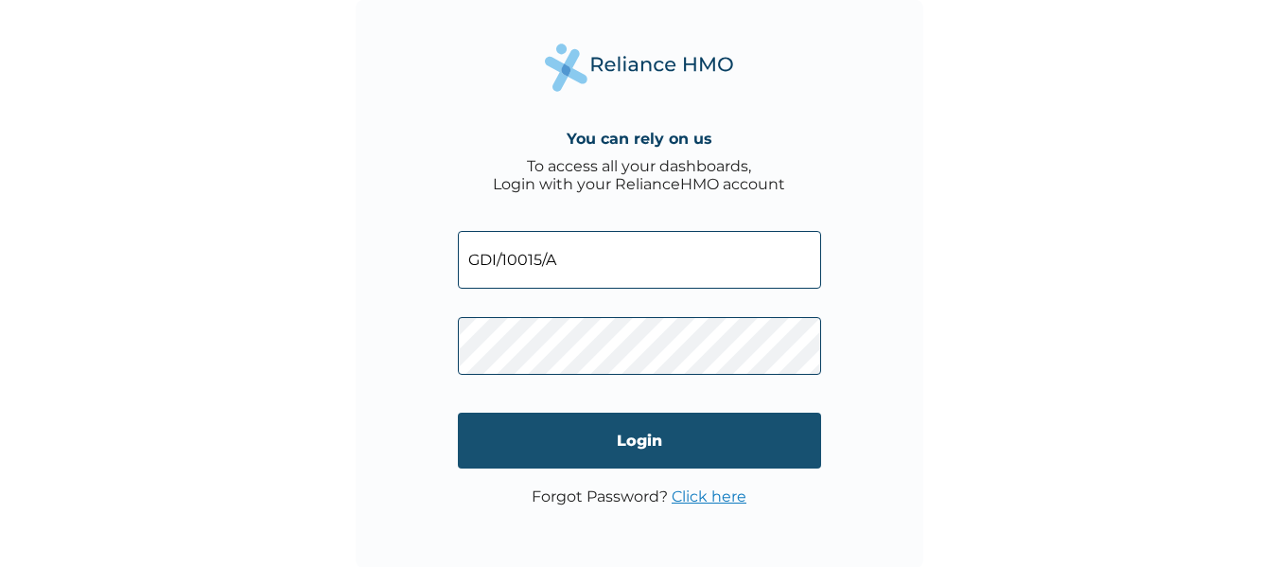
click at [633, 447] on input "Login" at bounding box center [639, 440] width 363 height 56
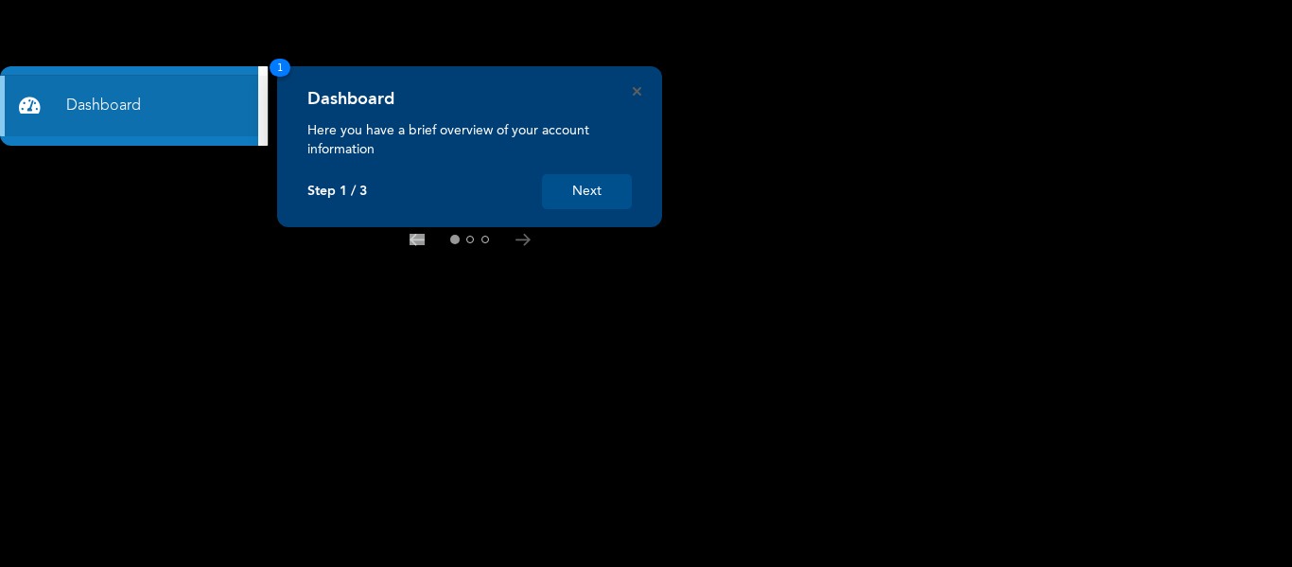
click at [561, 204] on button "Next" at bounding box center [587, 191] width 90 height 35
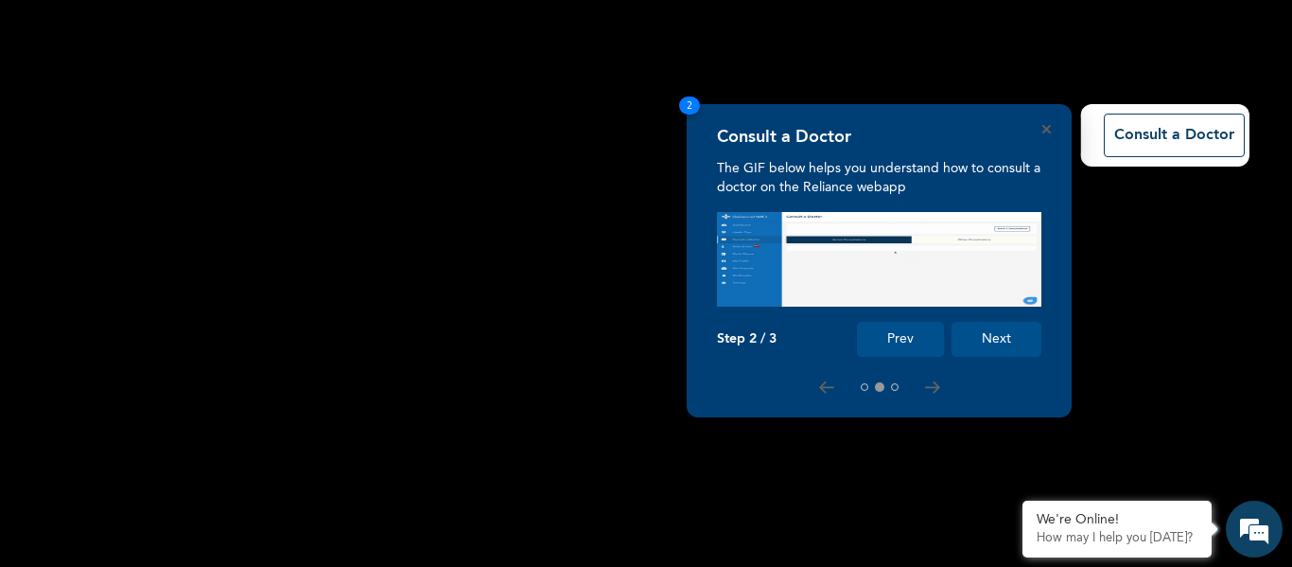
click at [1009, 348] on button "Next" at bounding box center [997, 339] width 90 height 35
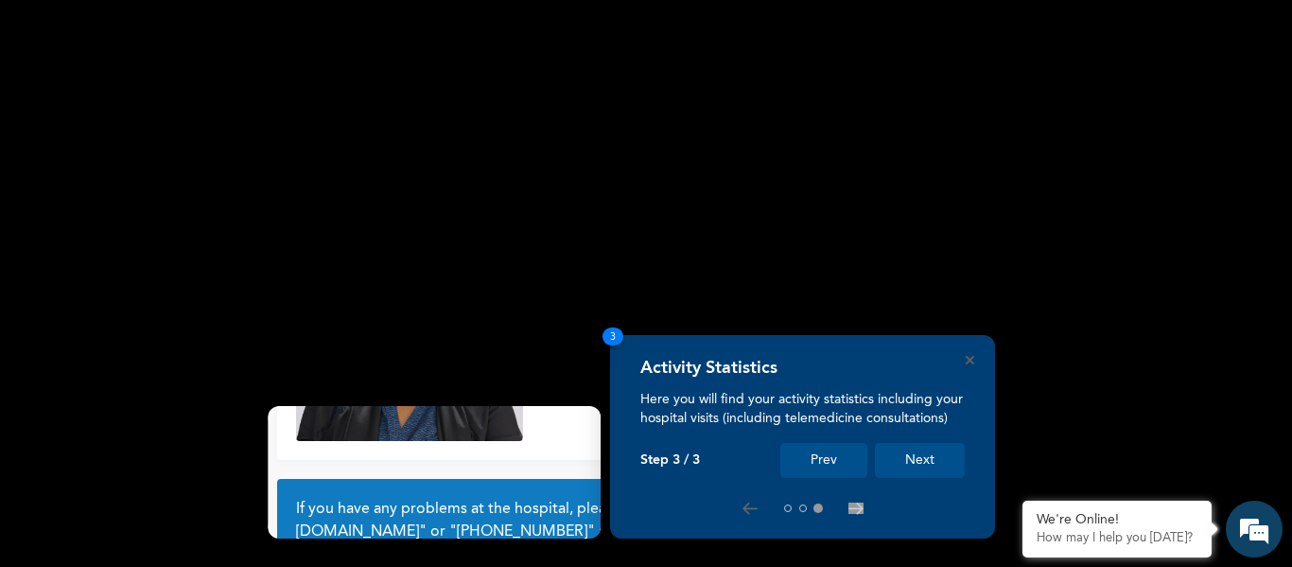
scroll to position [166, 0]
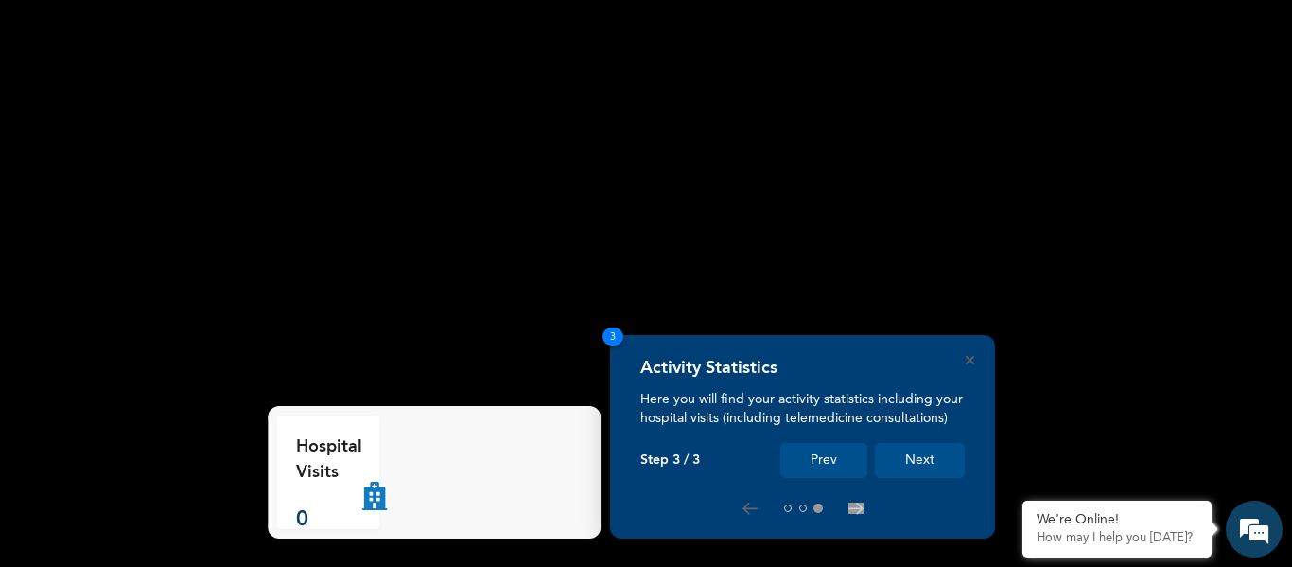
click at [918, 465] on button "Next" at bounding box center [920, 460] width 90 height 35
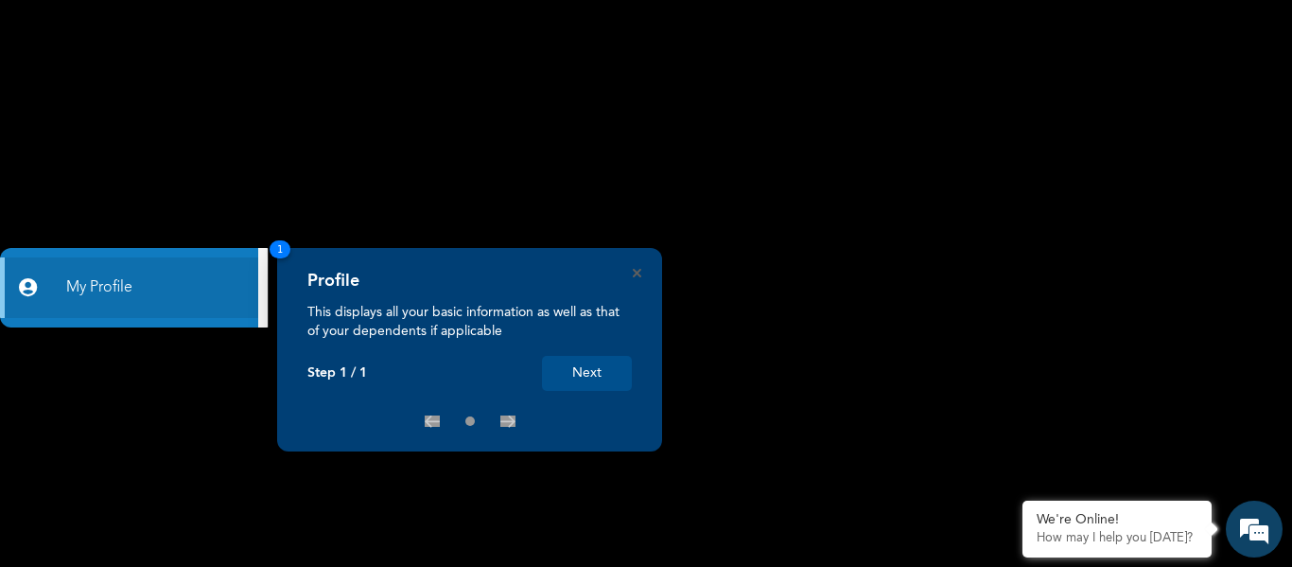
click at [585, 361] on button "Next" at bounding box center [587, 373] width 90 height 35
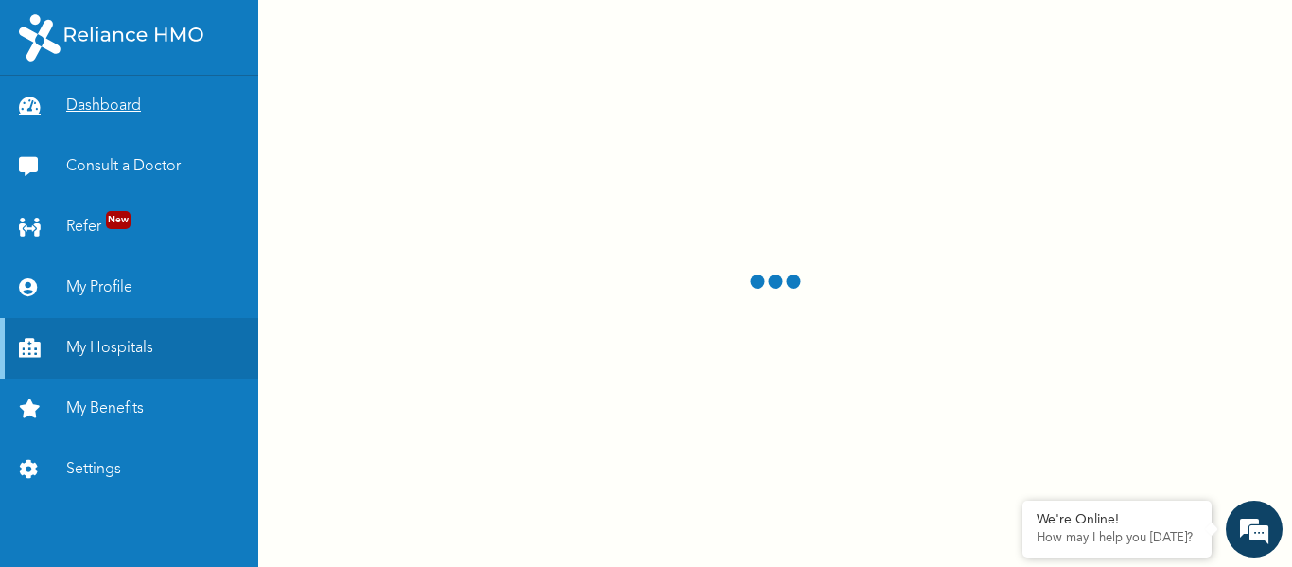
click at [105, 92] on link "Dashboard" at bounding box center [129, 106] width 258 height 61
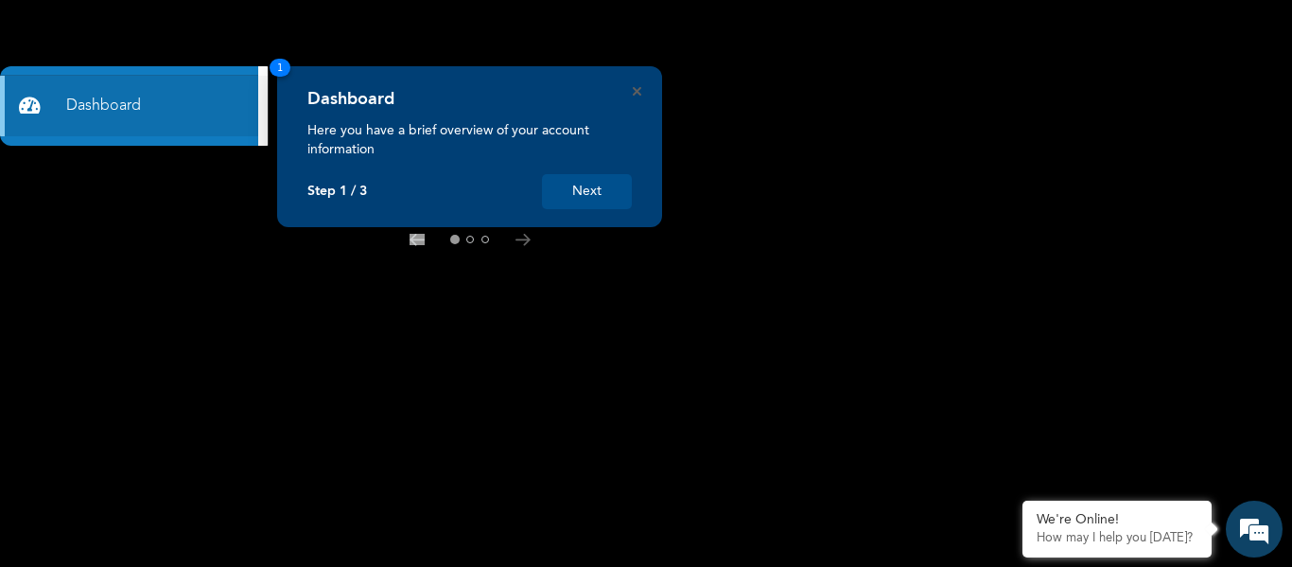
click at [574, 176] on button "Next" at bounding box center [587, 191] width 90 height 35
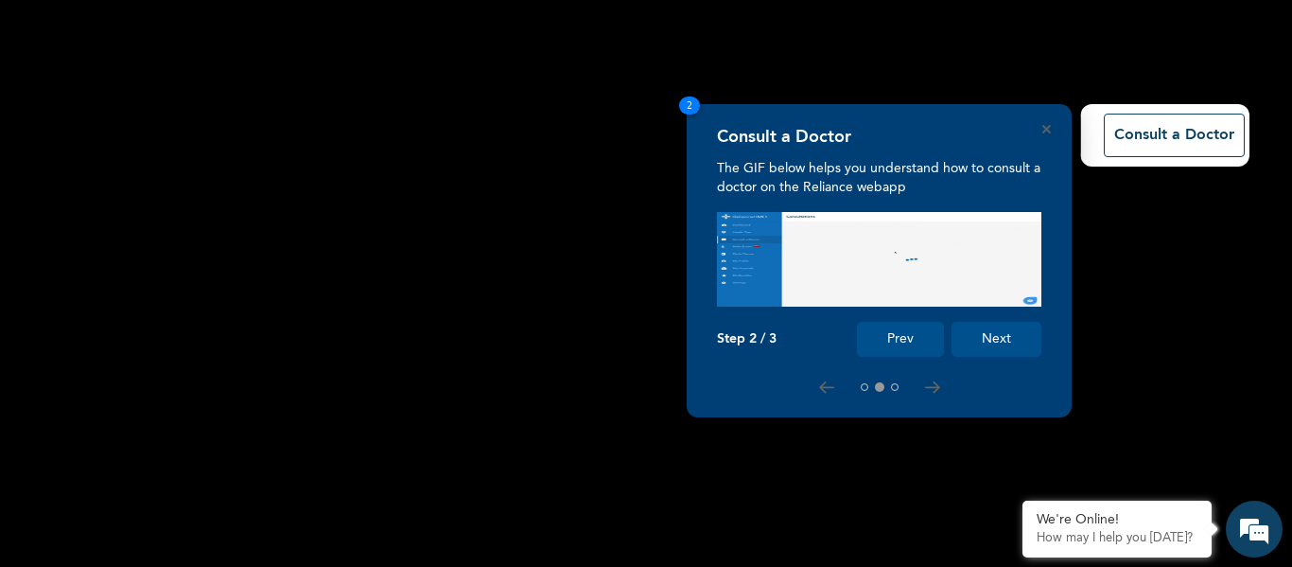
click at [1046, 133] on div "Consult a Doctor The GIF below helps you understand how to consult a doctor on …" at bounding box center [879, 260] width 385 height 313
click at [1046, 131] on icon "Close" at bounding box center [1046, 129] width 9 height 9
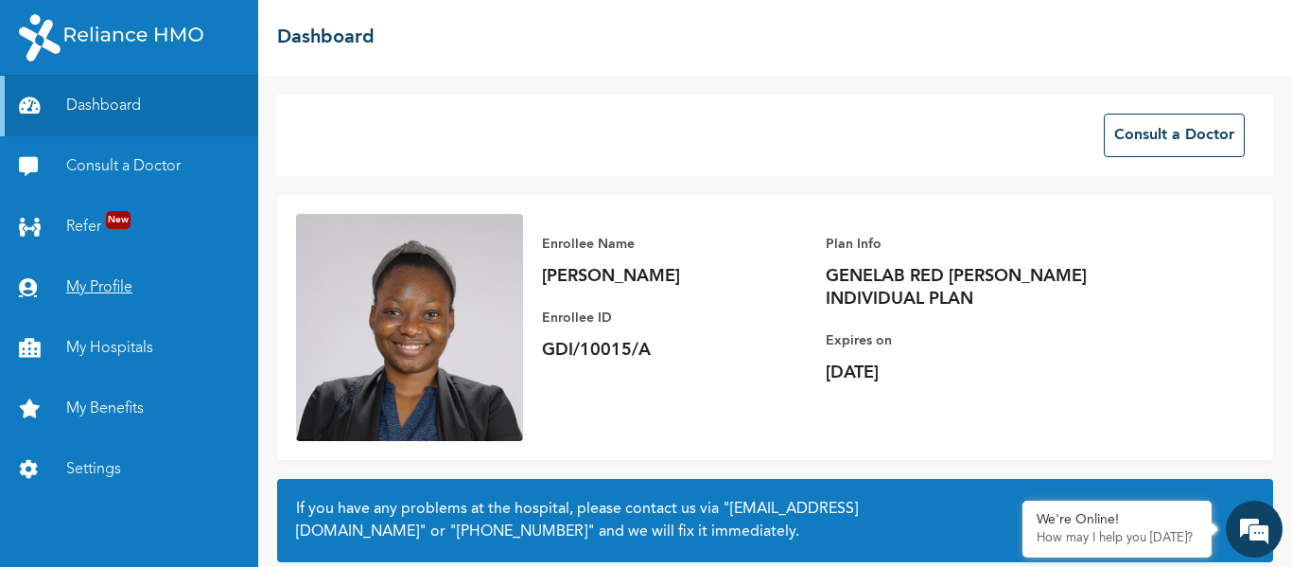
click at [105, 281] on link "My Profile" at bounding box center [129, 287] width 258 height 61
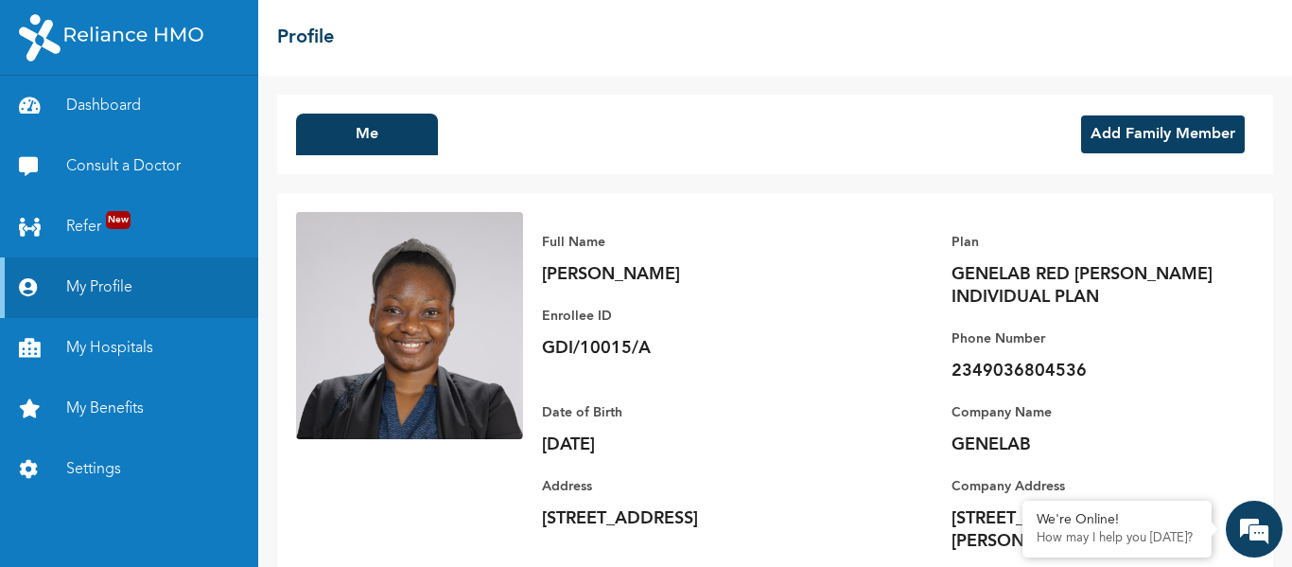
scroll to position [1, 0]
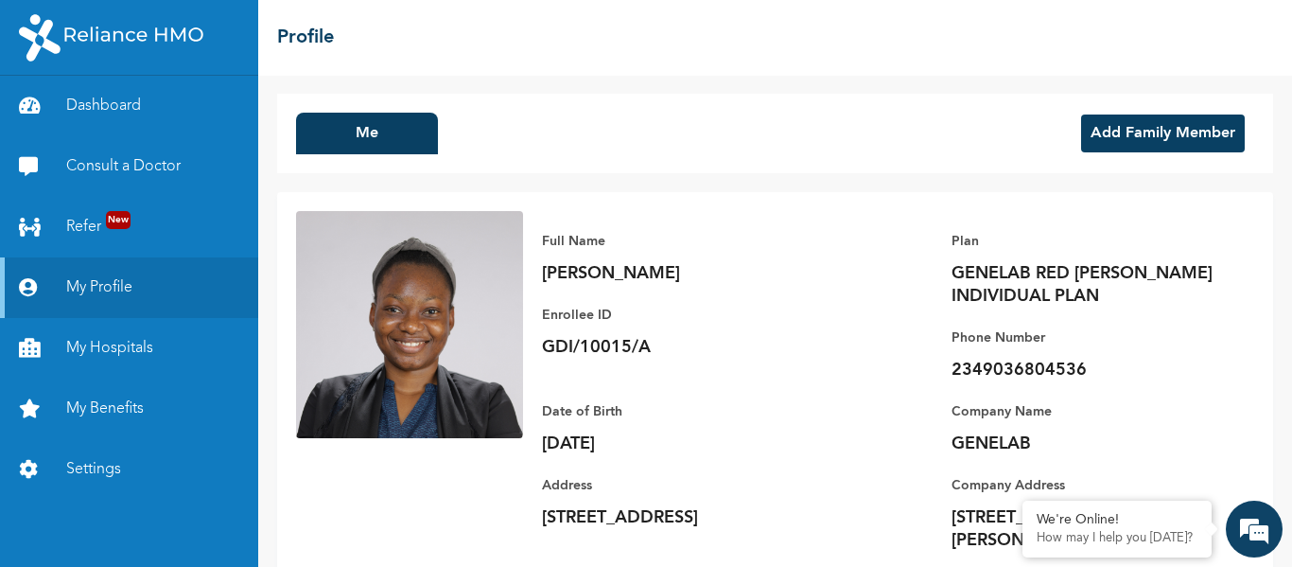
click at [983, 372] on p "2349036804536" at bounding box center [1084, 369] width 265 height 23
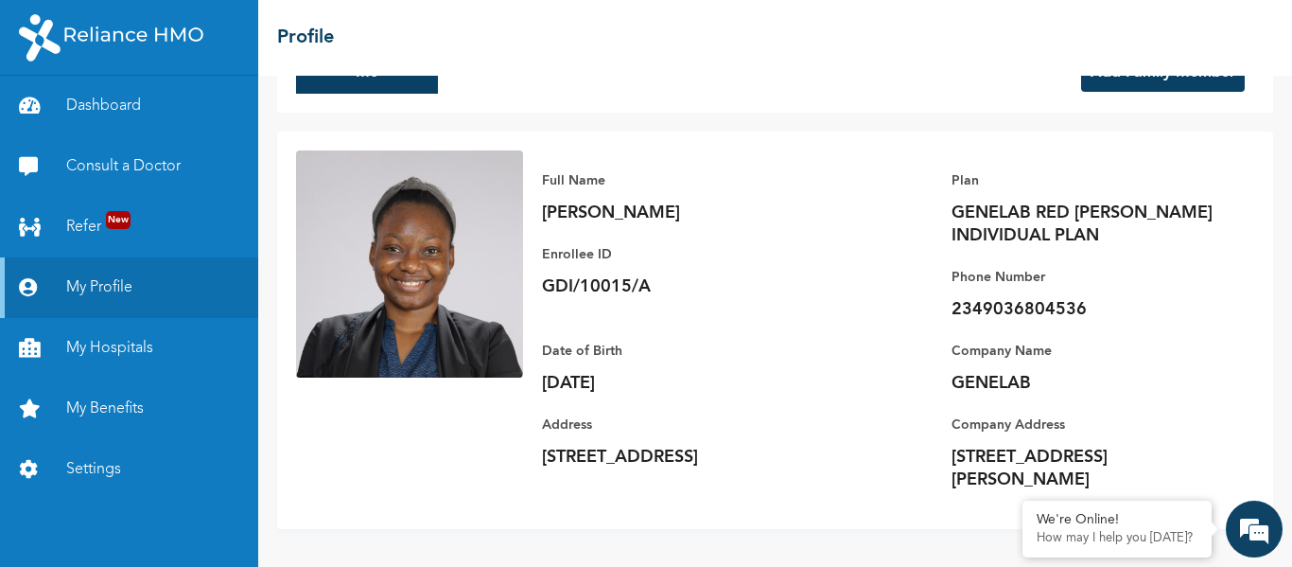
scroll to position [0, 0]
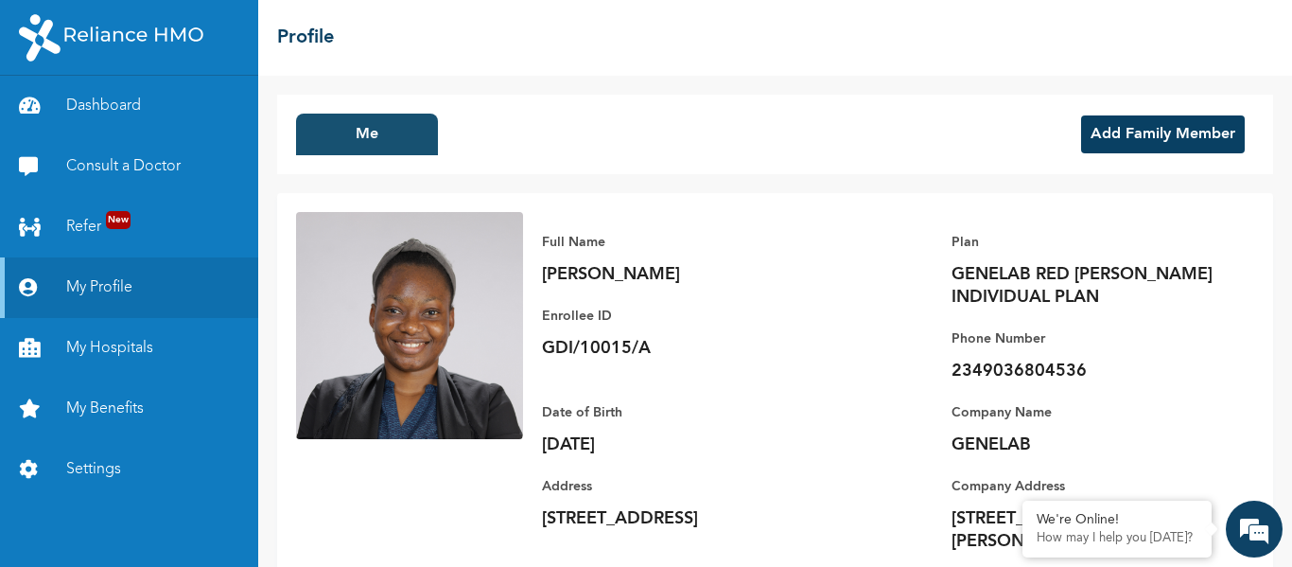
click at [393, 134] on button "Me" at bounding box center [367, 134] width 142 height 42
click at [1104, 141] on button "Add Family Member" at bounding box center [1163, 134] width 164 height 38
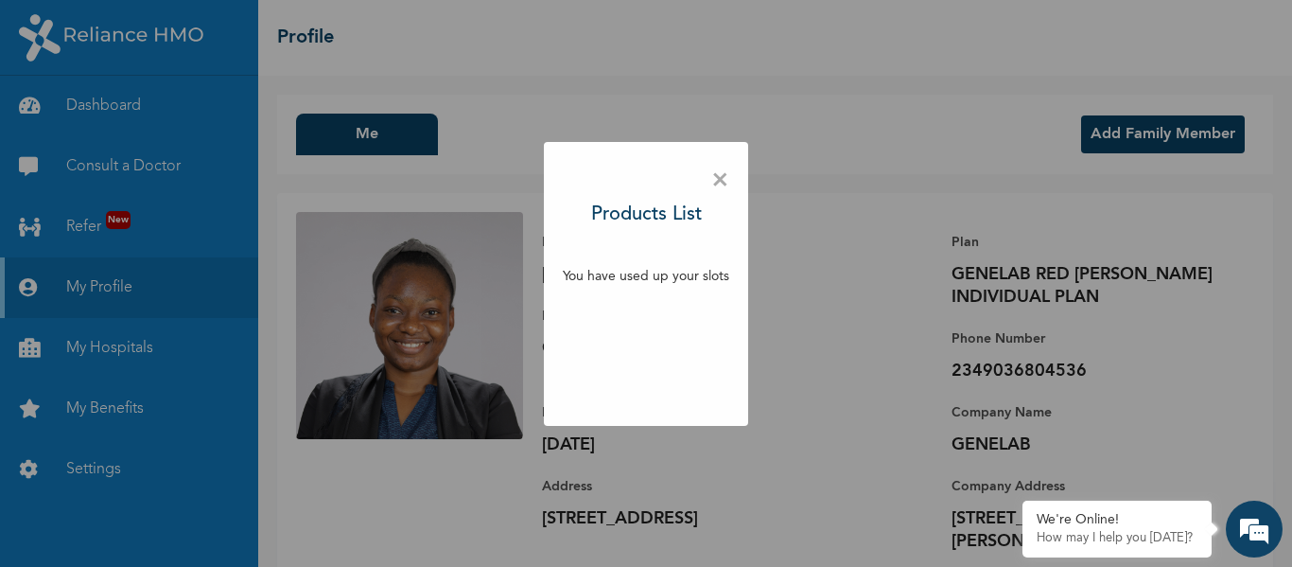
click at [716, 182] on span "×" at bounding box center [720, 181] width 18 height 40
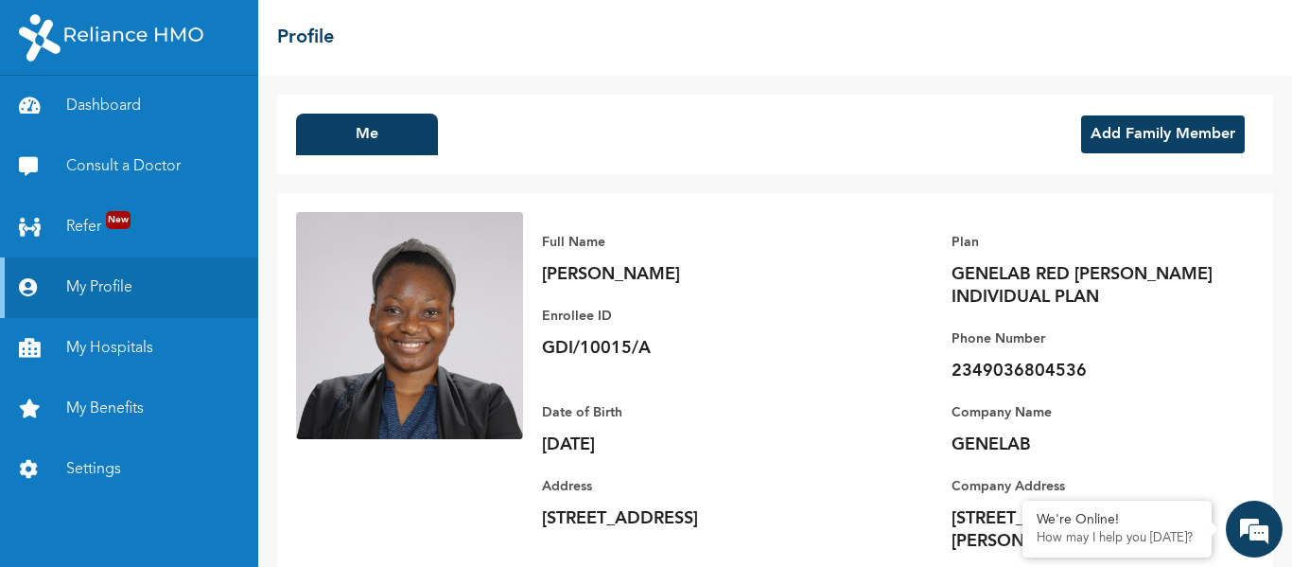
scroll to position [61, 0]
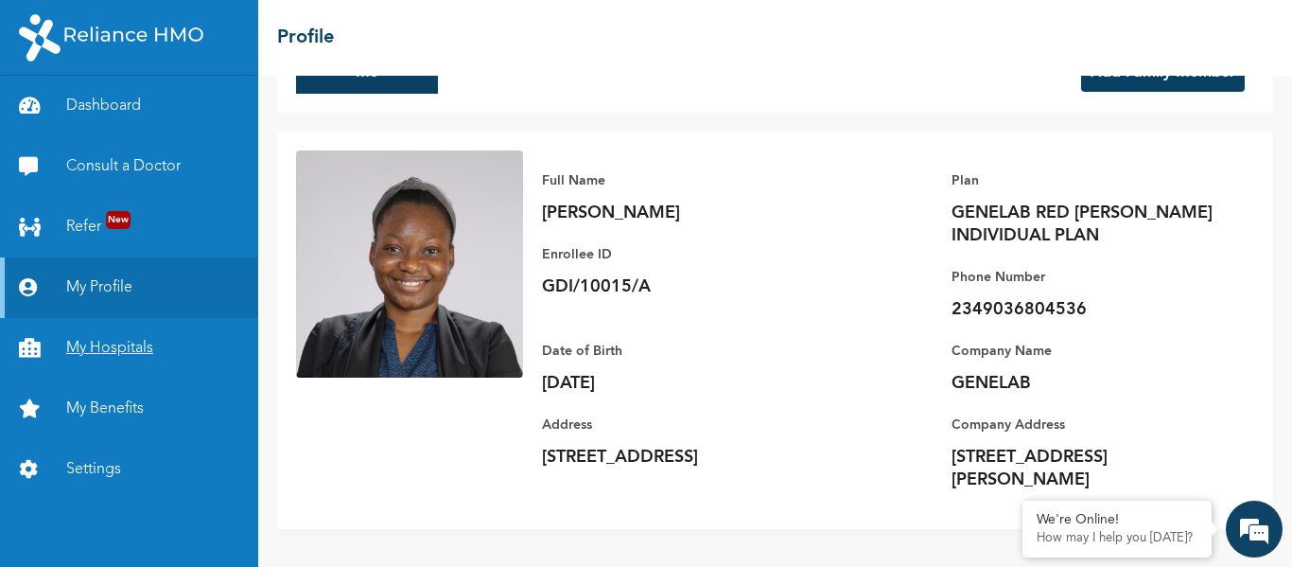
click at [137, 332] on link "My Hospitals" at bounding box center [129, 348] width 258 height 61
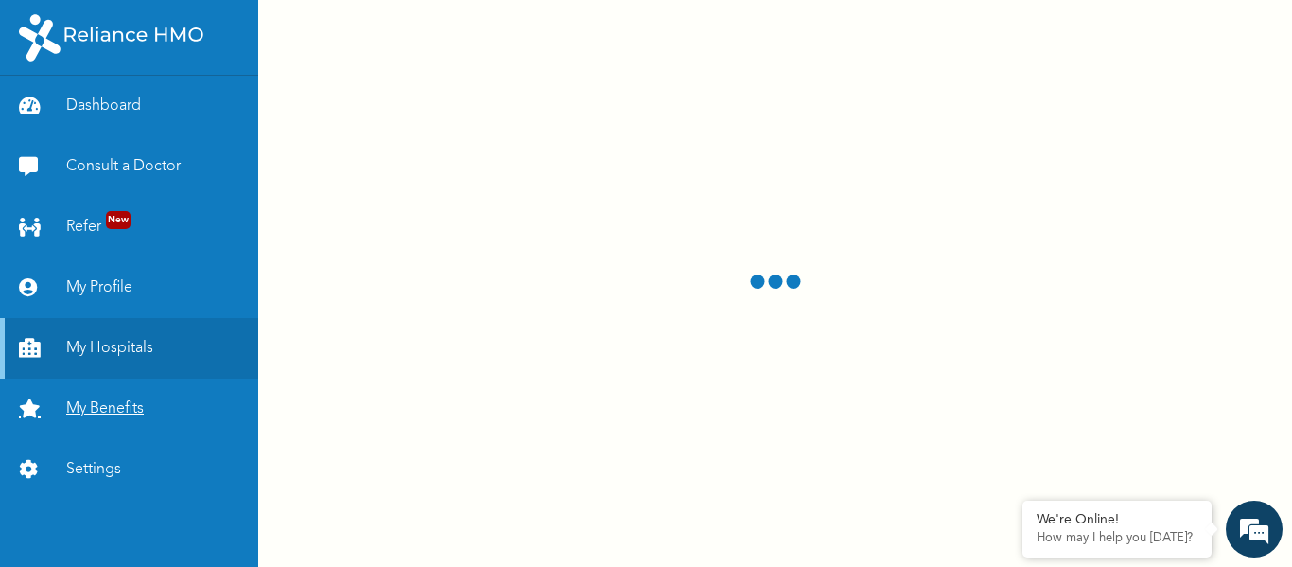
click at [138, 402] on link "My Benefits" at bounding box center [129, 408] width 258 height 61
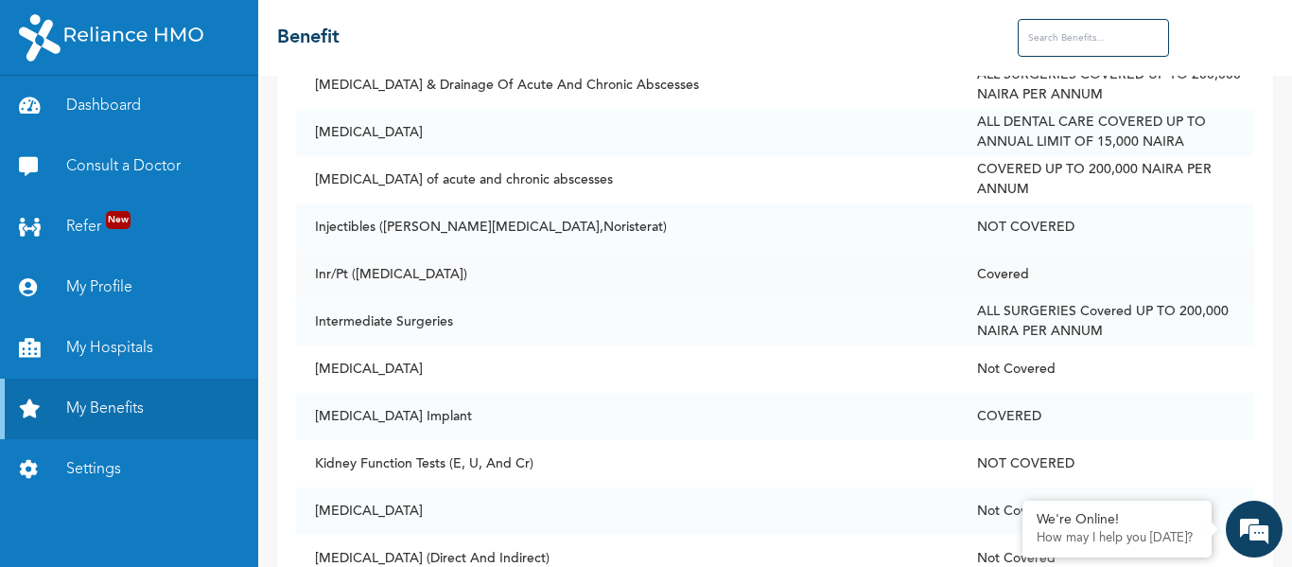
scroll to position [6784, 0]
click at [401, 439] on td "Kidney Function Tests (E, U, And Cr)" at bounding box center [627, 462] width 662 height 47
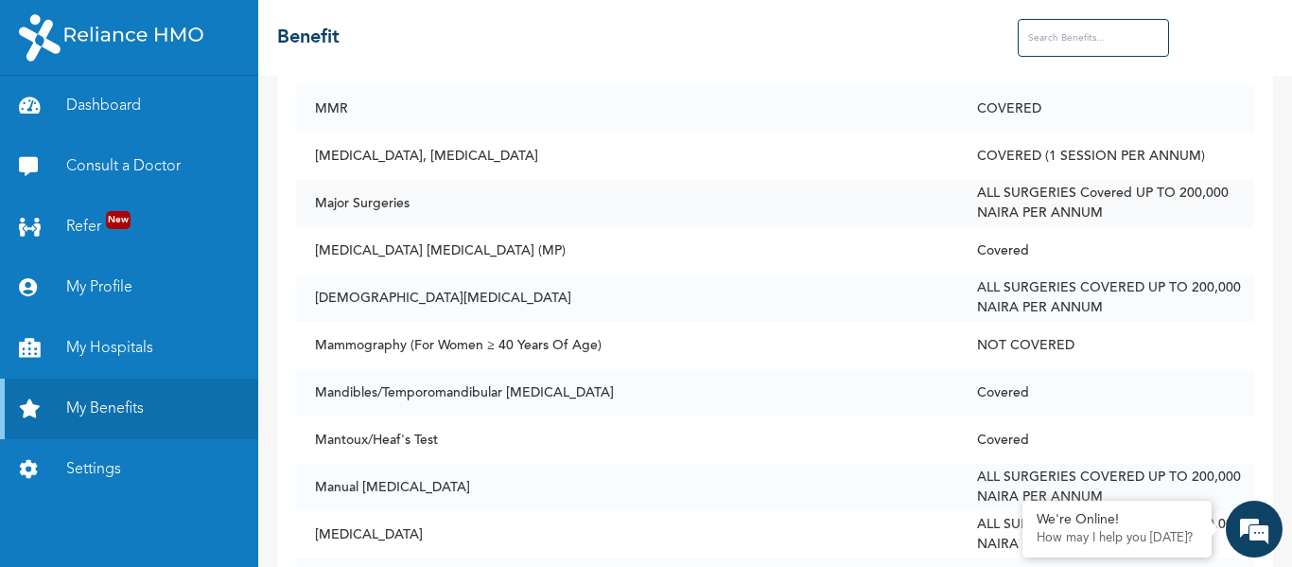
scroll to position [8062, 0]
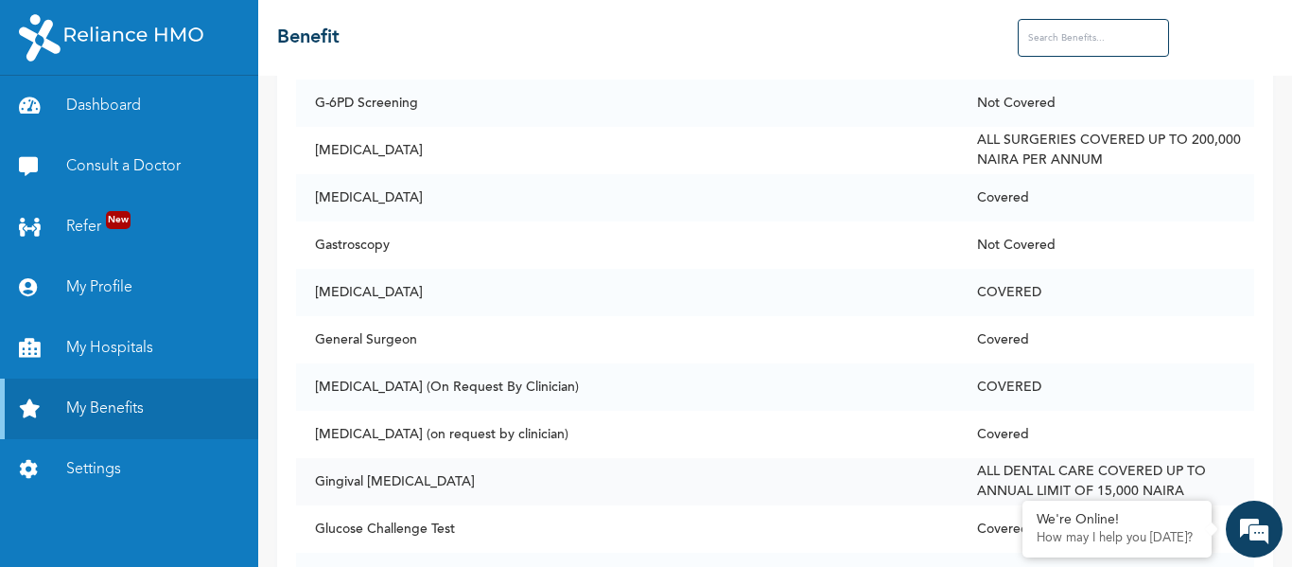
click at [729, 463] on td "Gingival Curettage" at bounding box center [627, 481] width 662 height 47
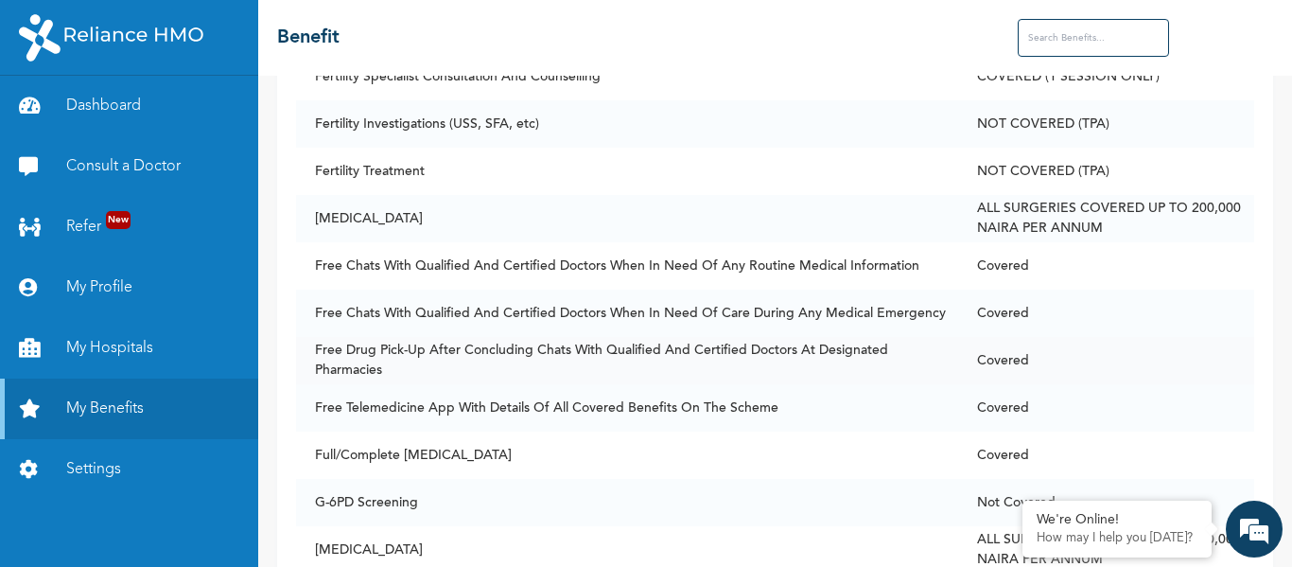
scroll to position [4616, 0]
click at [141, 284] on link "My Profile" at bounding box center [129, 287] width 258 height 61
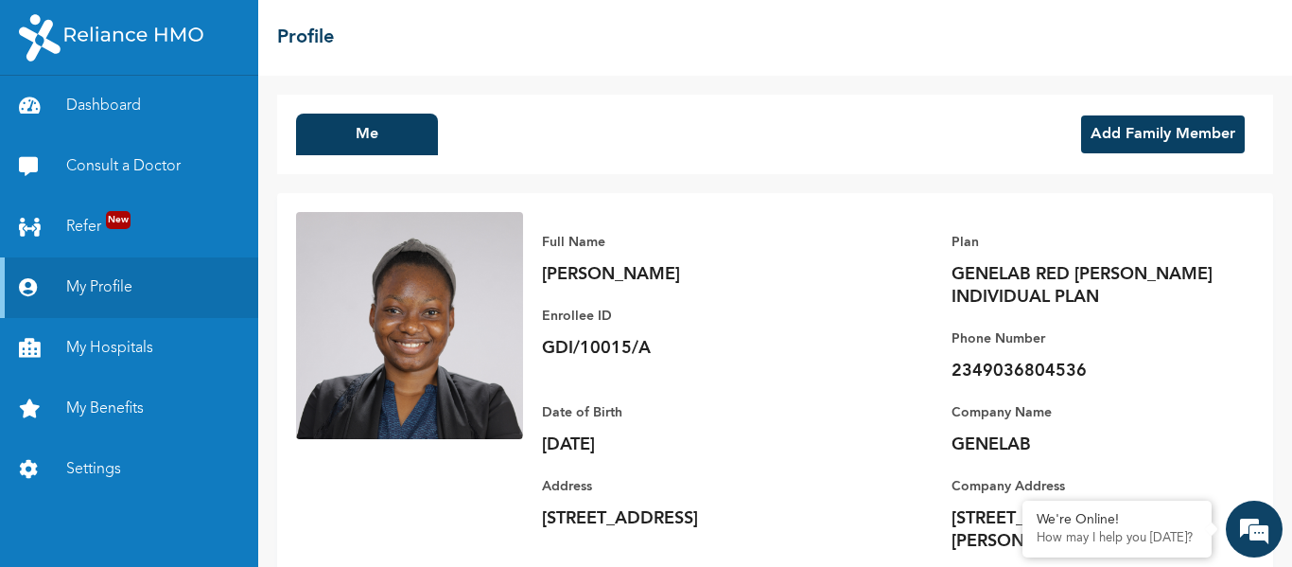
scroll to position [61, 0]
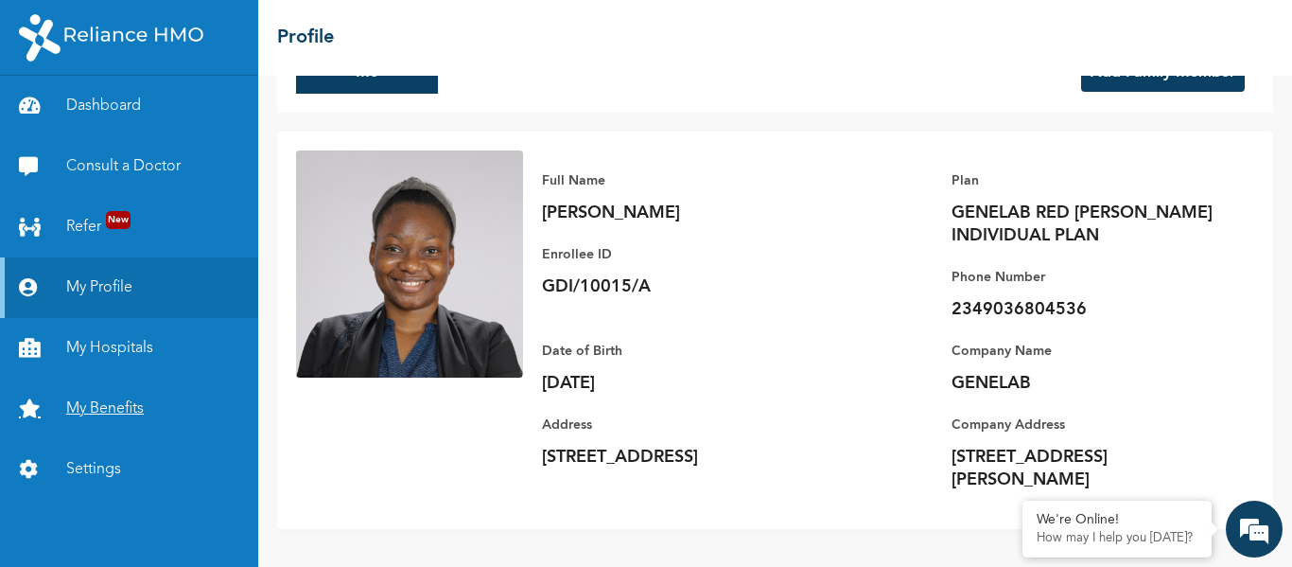
click at [112, 408] on link "My Benefits" at bounding box center [129, 408] width 258 height 61
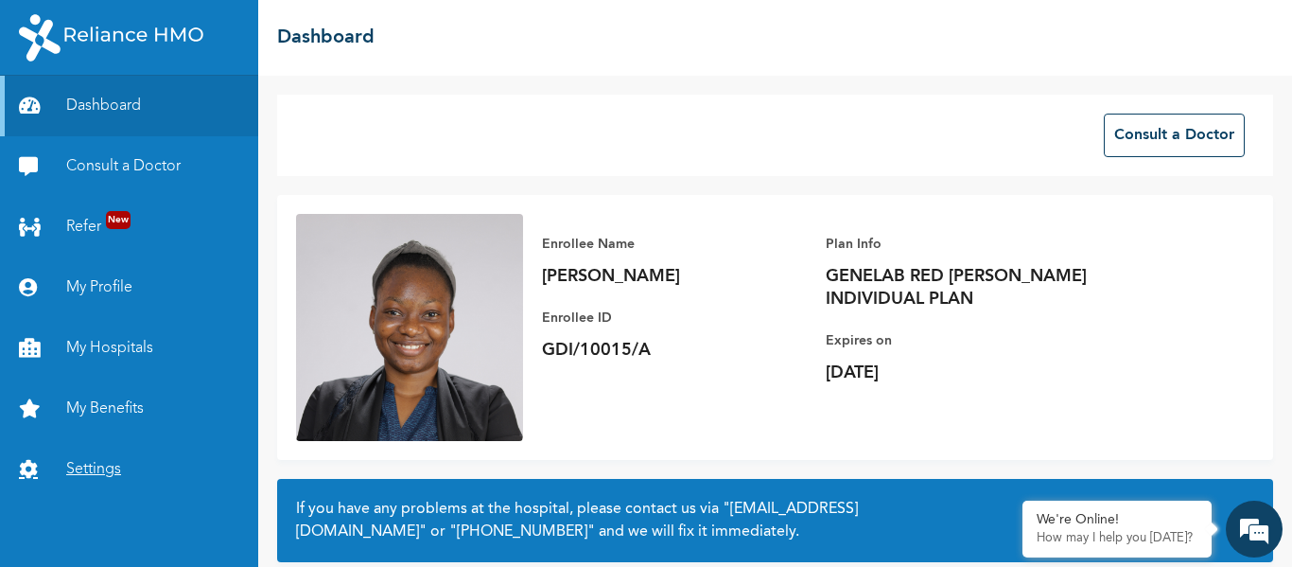
click at [118, 467] on link "Settings" at bounding box center [129, 469] width 258 height 61
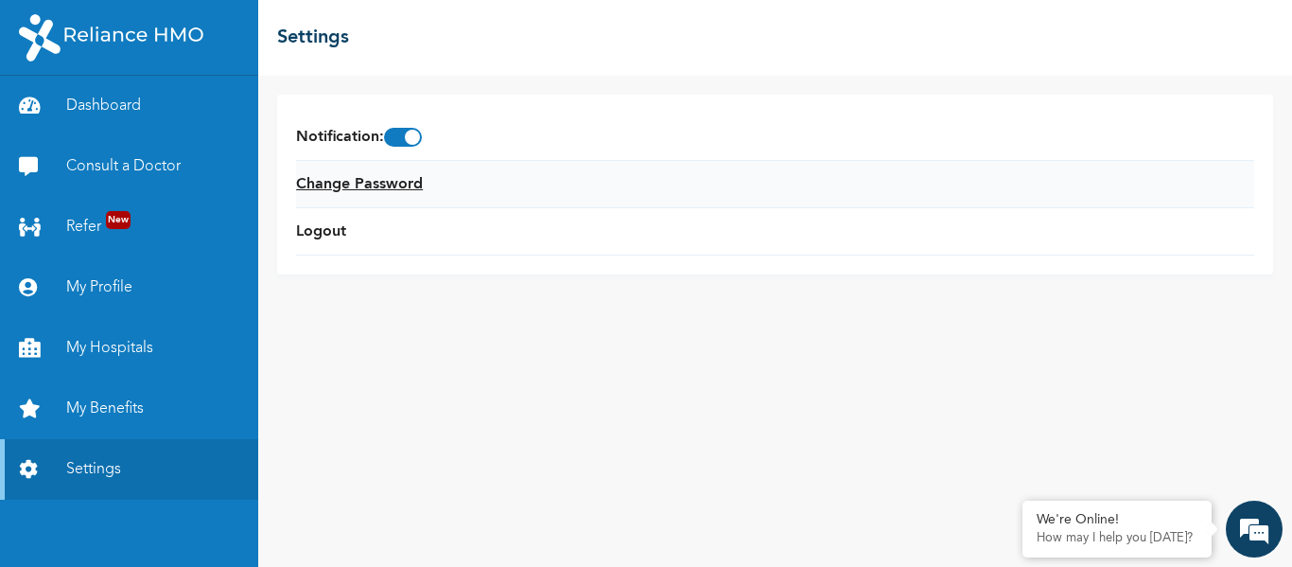
click at [386, 189] on link "Change Password" at bounding box center [359, 184] width 127 height 23
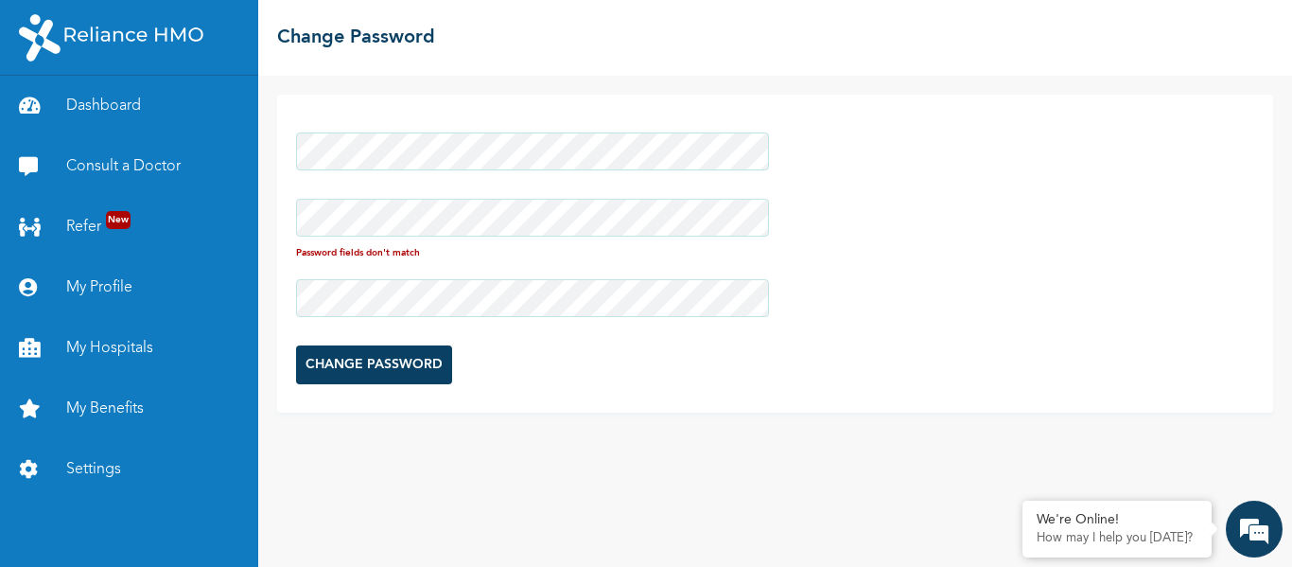
click at [512, 276] on div at bounding box center [532, 298] width 473 height 57
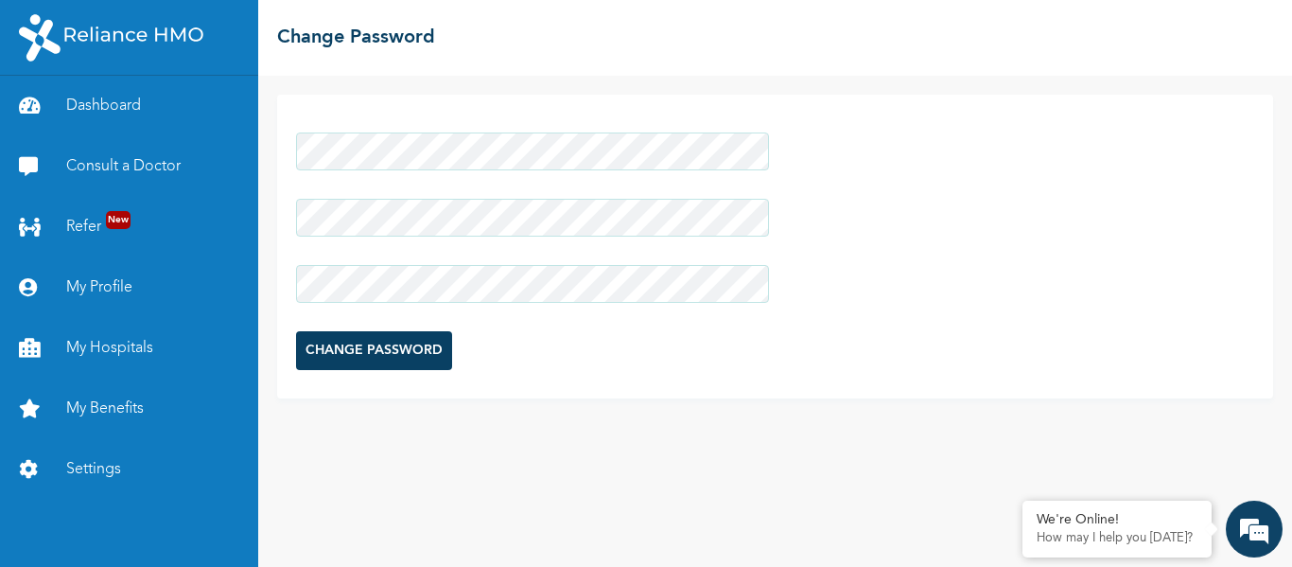
click at [290, 148] on div "CHANGE PASSWORD" at bounding box center [775, 247] width 996 height 304
click at [389, 352] on input "CHANGE PASSWORD" at bounding box center [374, 350] width 156 height 39
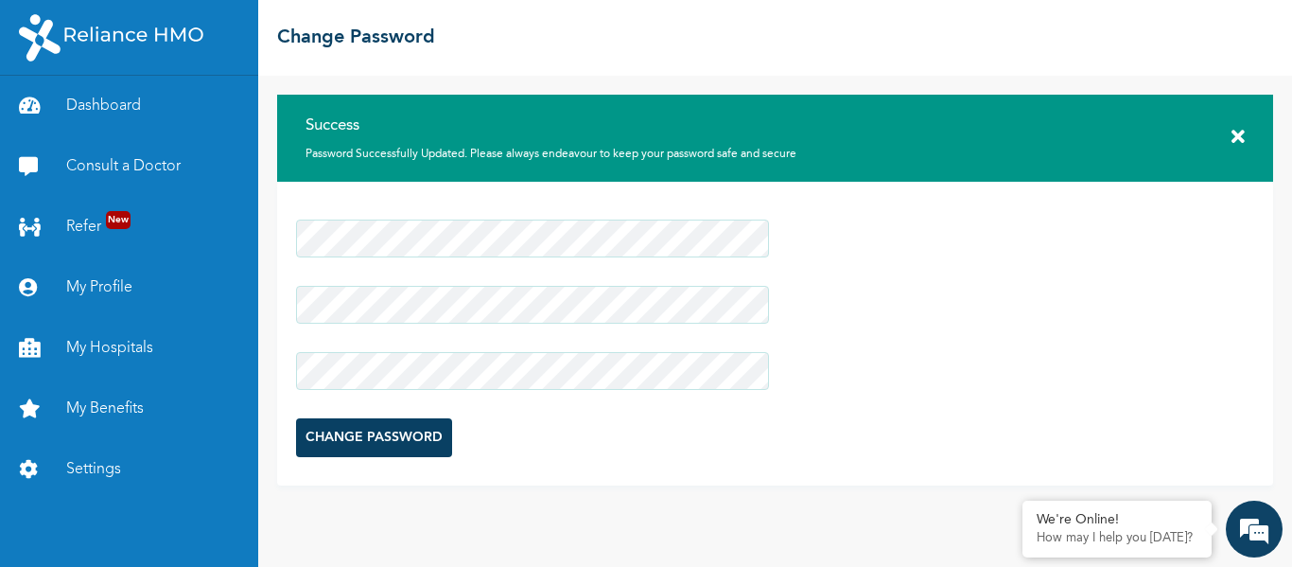
click at [1250, 123] on div "Success Password Successfully Updated. Please always endeavour to keep your pas…" at bounding box center [775, 138] width 996 height 87
click at [1236, 135] on icon at bounding box center [1237, 137] width 13 height 19
click at [90, 103] on link "Dashboard" at bounding box center [129, 106] width 258 height 61
